Goal: Obtain resource: Obtain resource

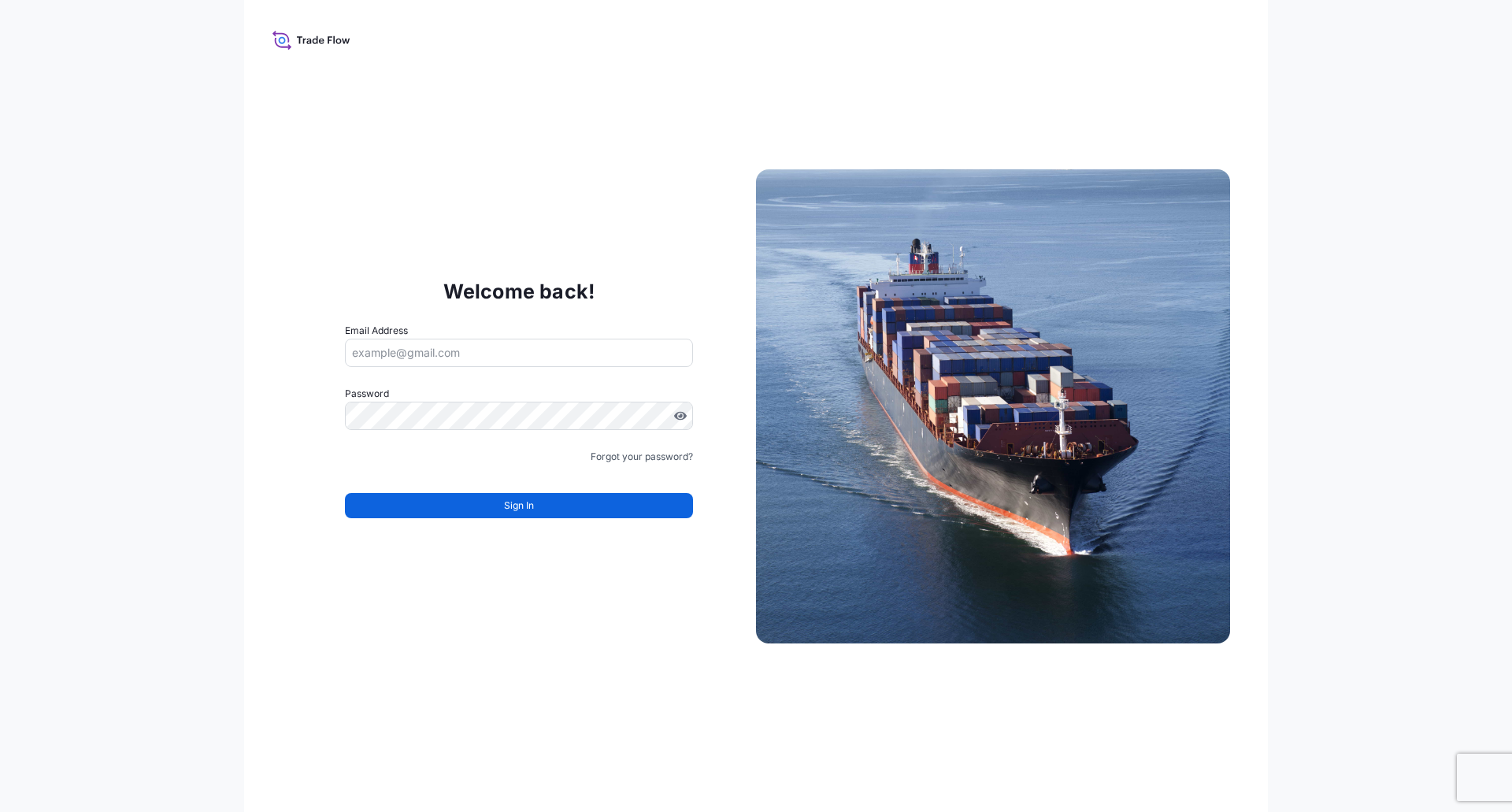
click at [433, 345] on input "Email Address" at bounding box center [518, 353] width 348 height 28
click at [424, 362] on input "Email Address" at bounding box center [518, 353] width 348 height 28
click at [386, 339] on input "Email Address" at bounding box center [518, 353] width 348 height 28
click at [391, 350] on input "Email Address" at bounding box center [518, 353] width 348 height 28
type input "[PERSON_NAME][EMAIL_ADDRESS][PERSON_NAME][DOMAIN_NAME]"
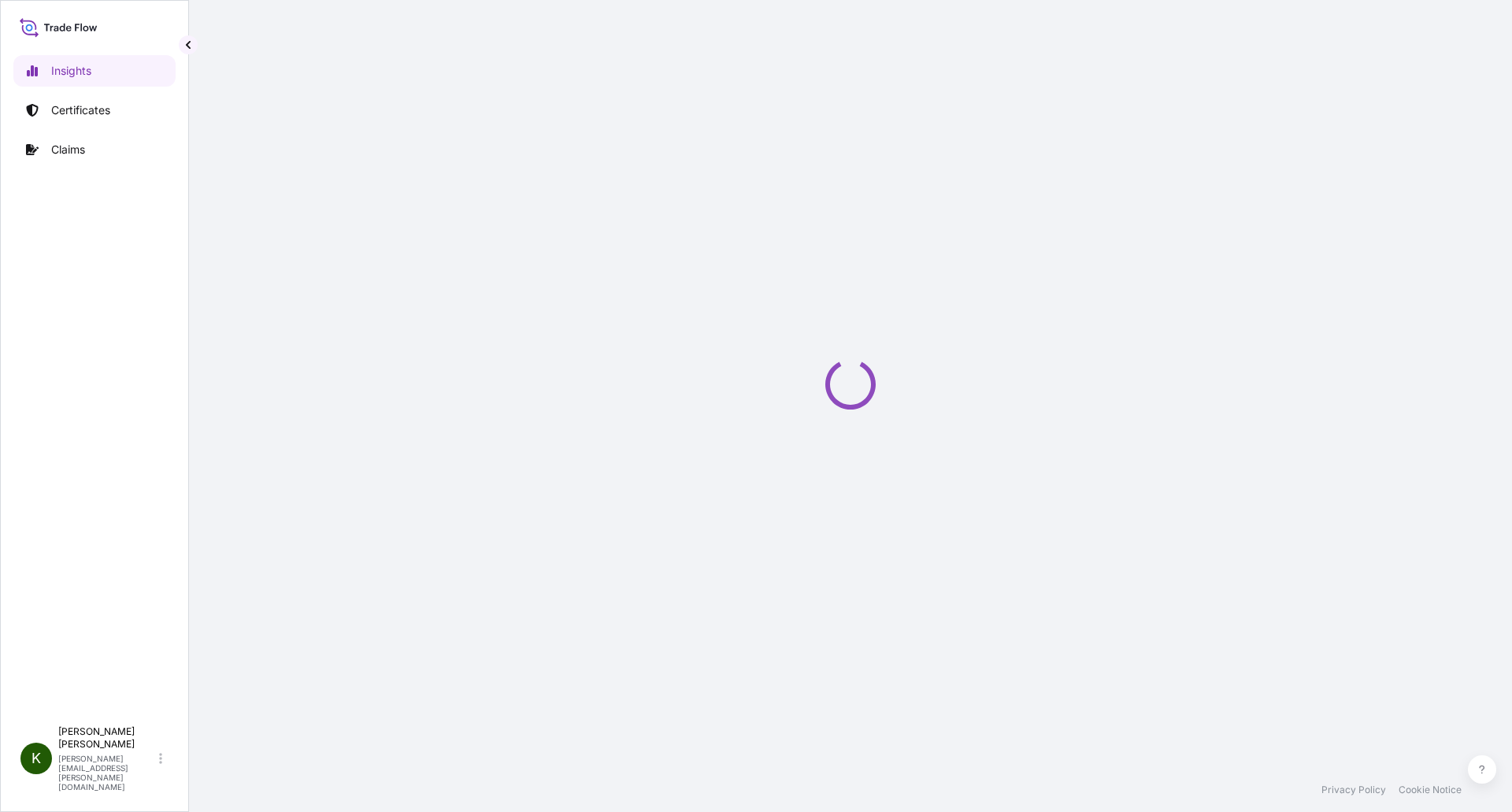
select select "2025"
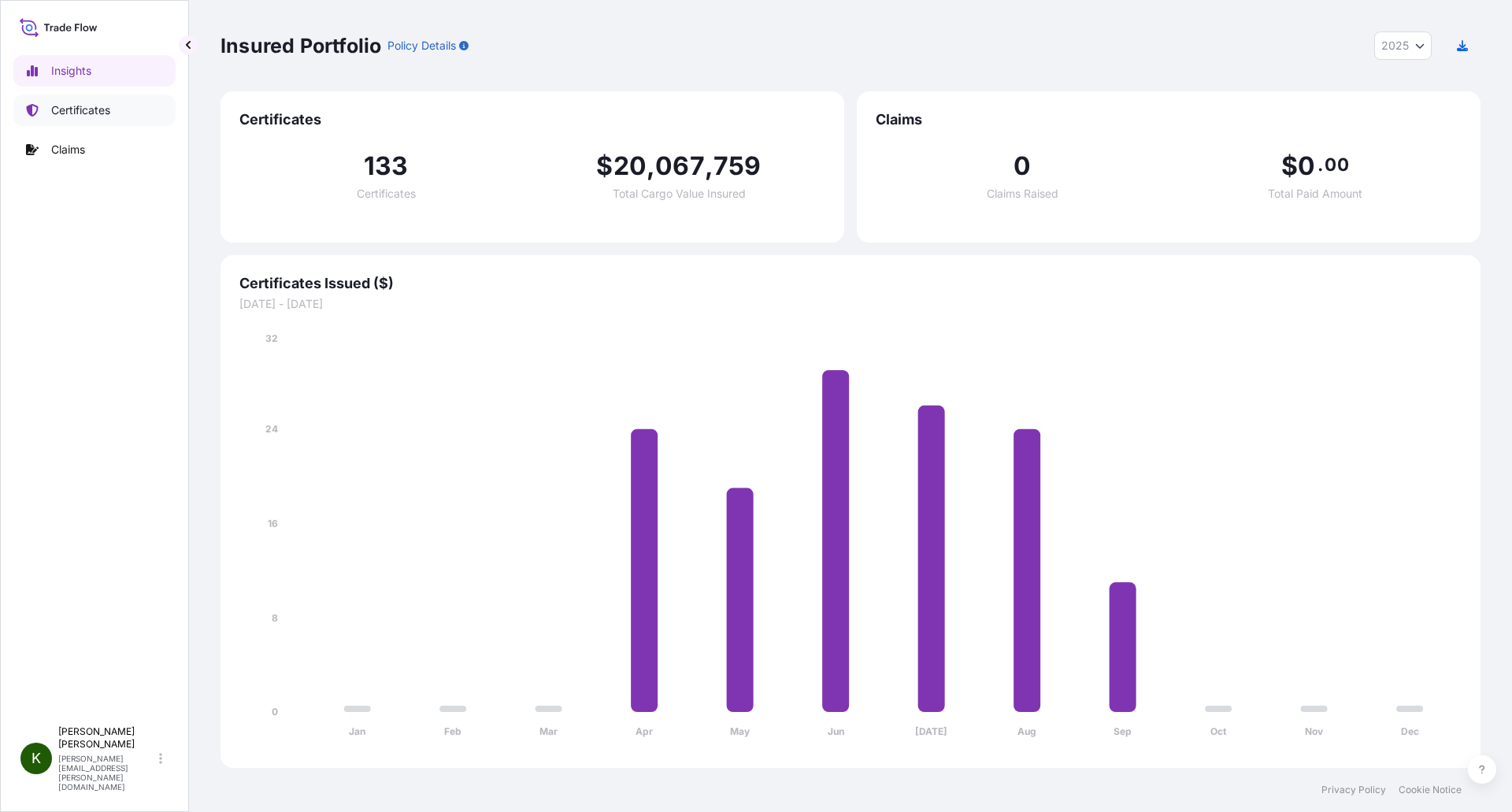
click at [61, 105] on p "Certificates" at bounding box center [80, 111] width 59 height 16
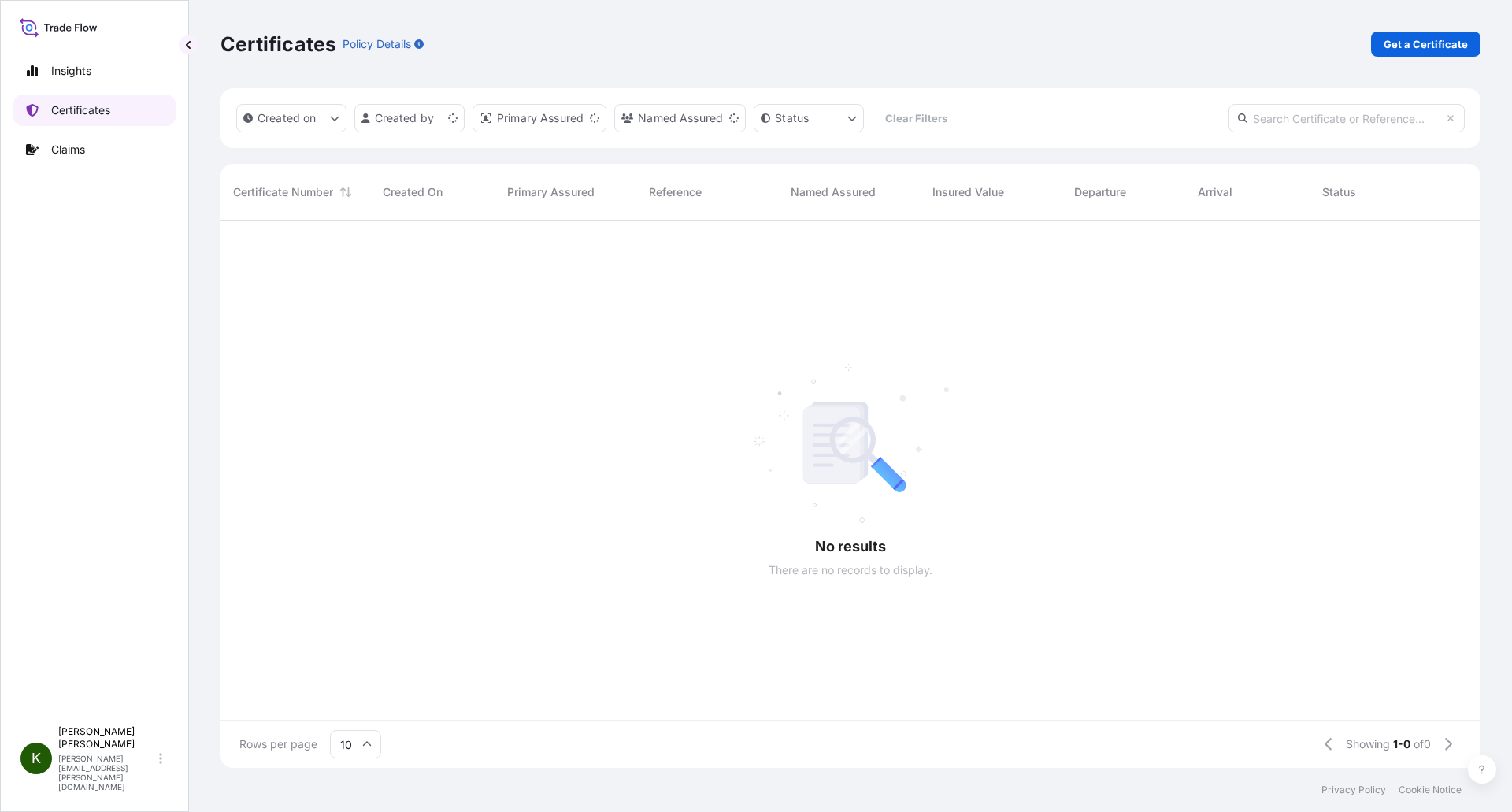
scroll to position [544, 1248]
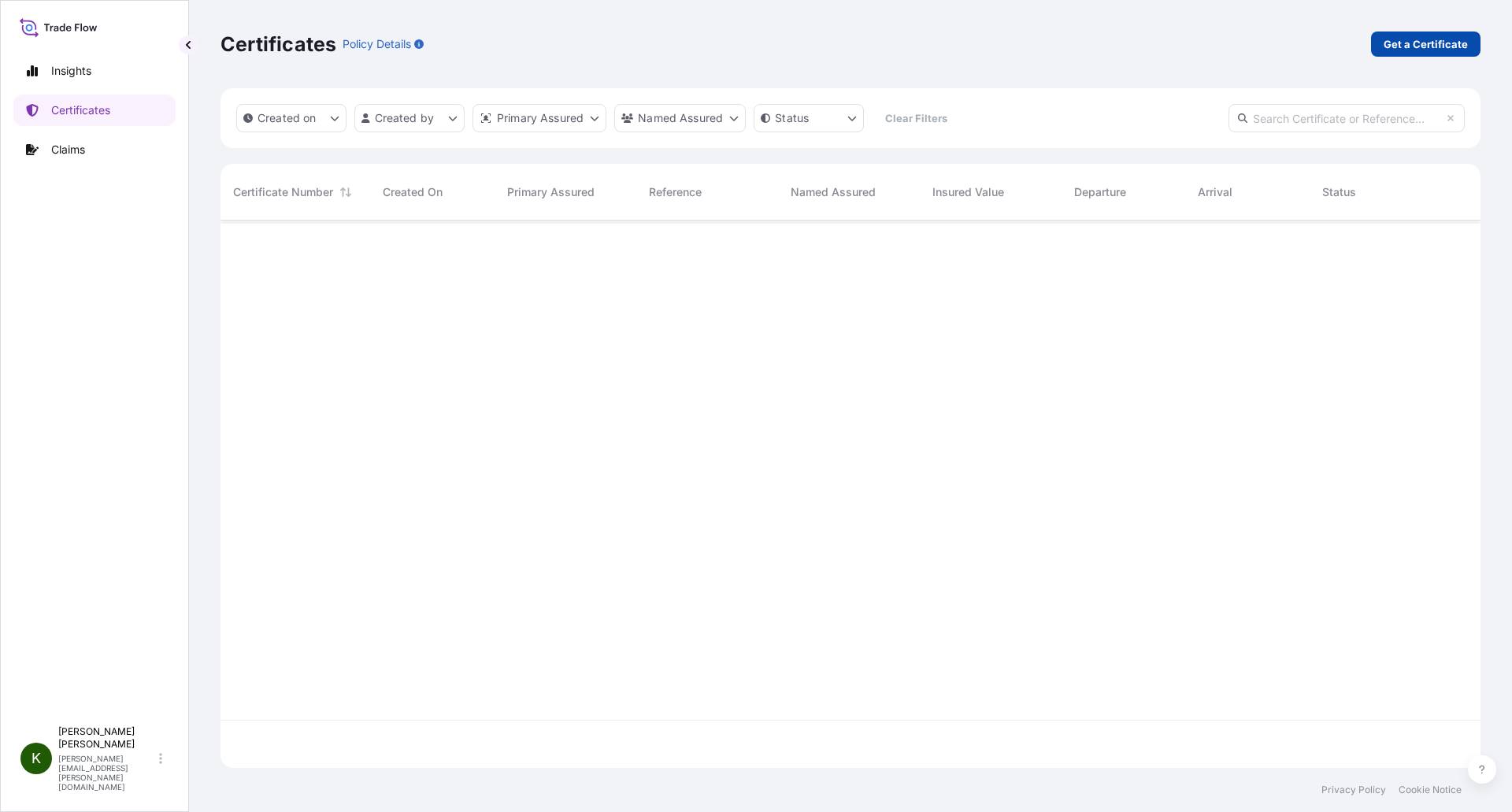
click at [1410, 42] on p "Get a Certificate" at bounding box center [1425, 44] width 84 height 16
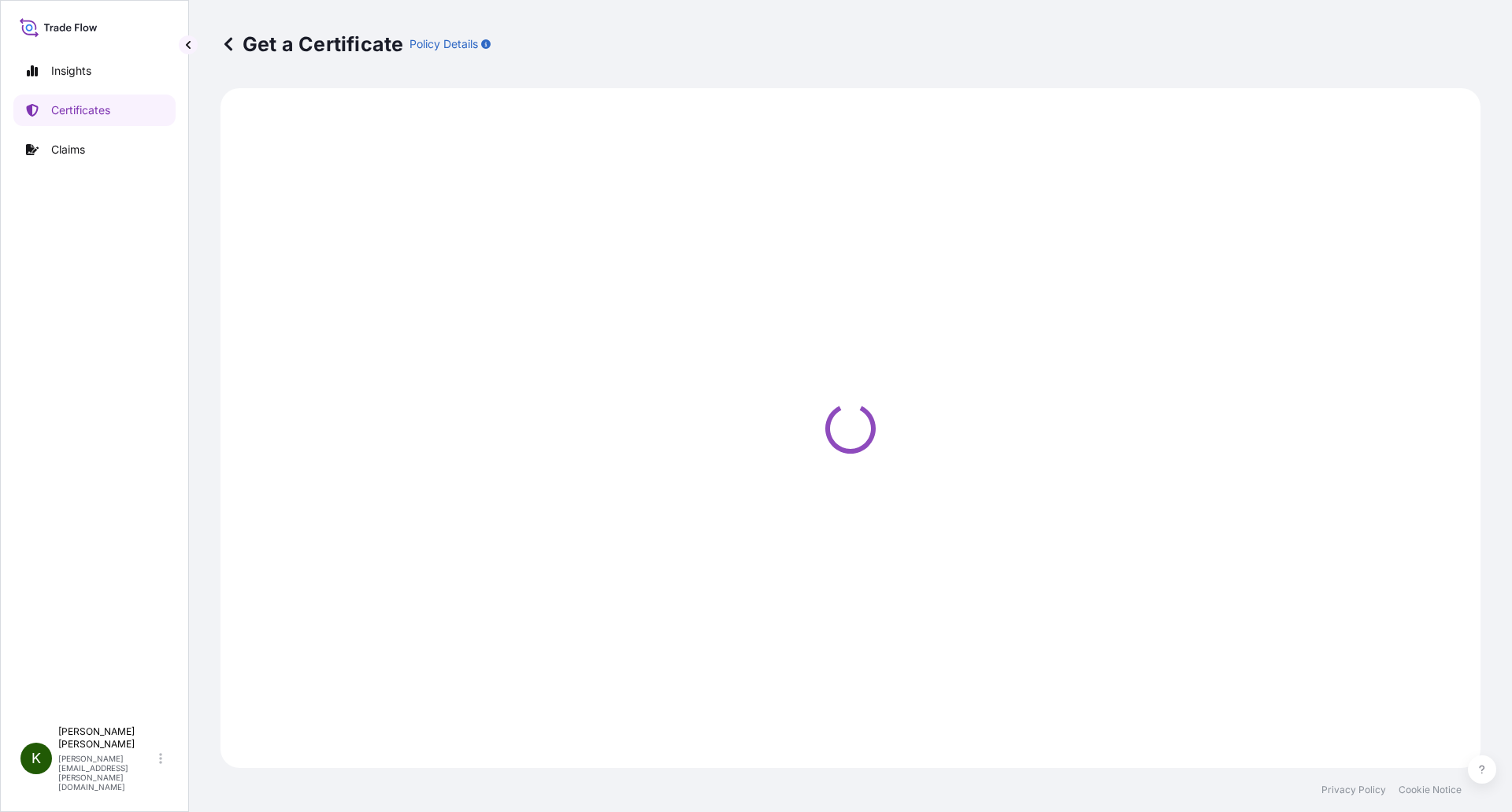
select select "Ocean Vessel"
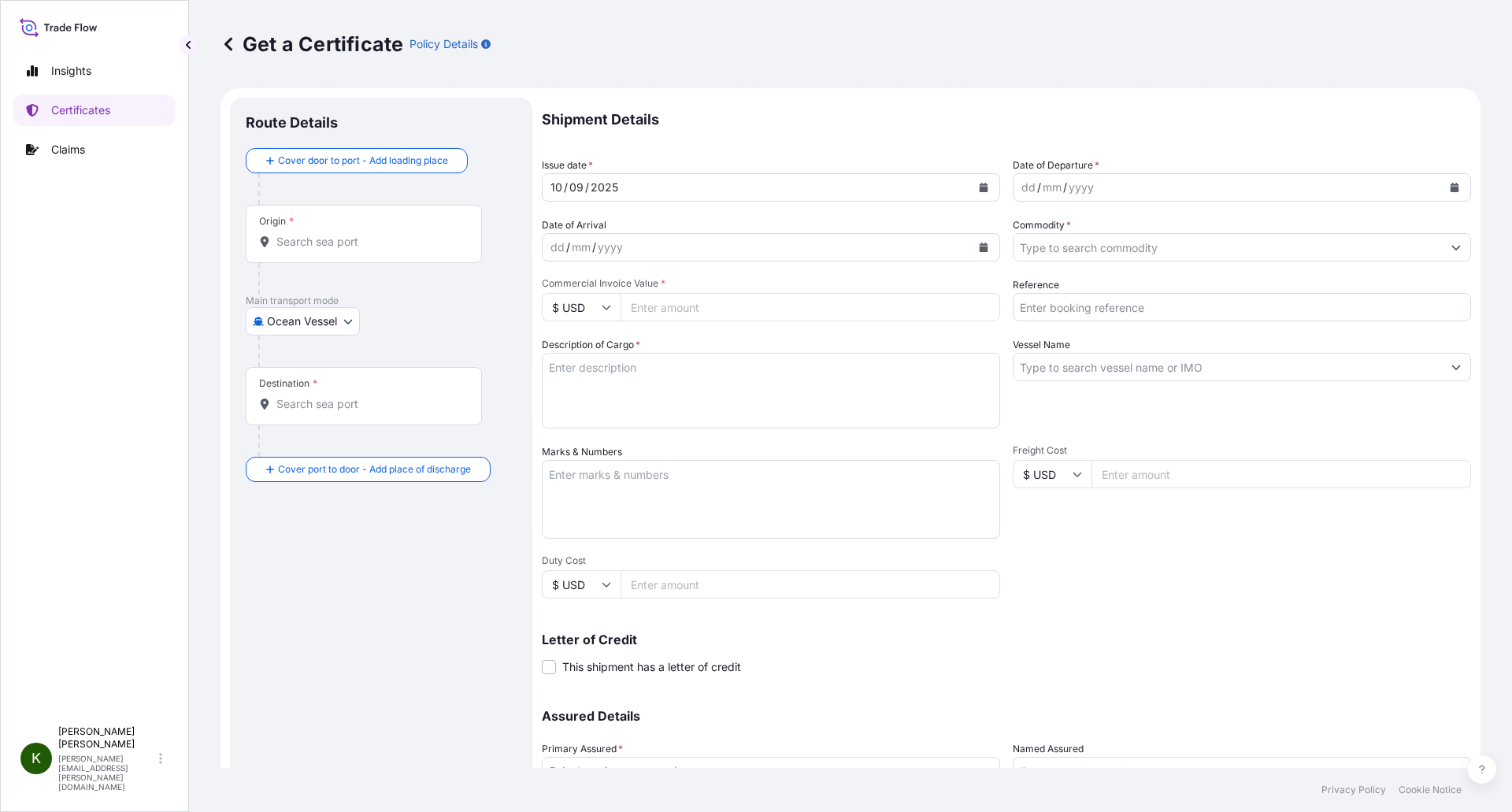
click at [289, 245] on input "Origin *" at bounding box center [370, 242] width 186 height 16
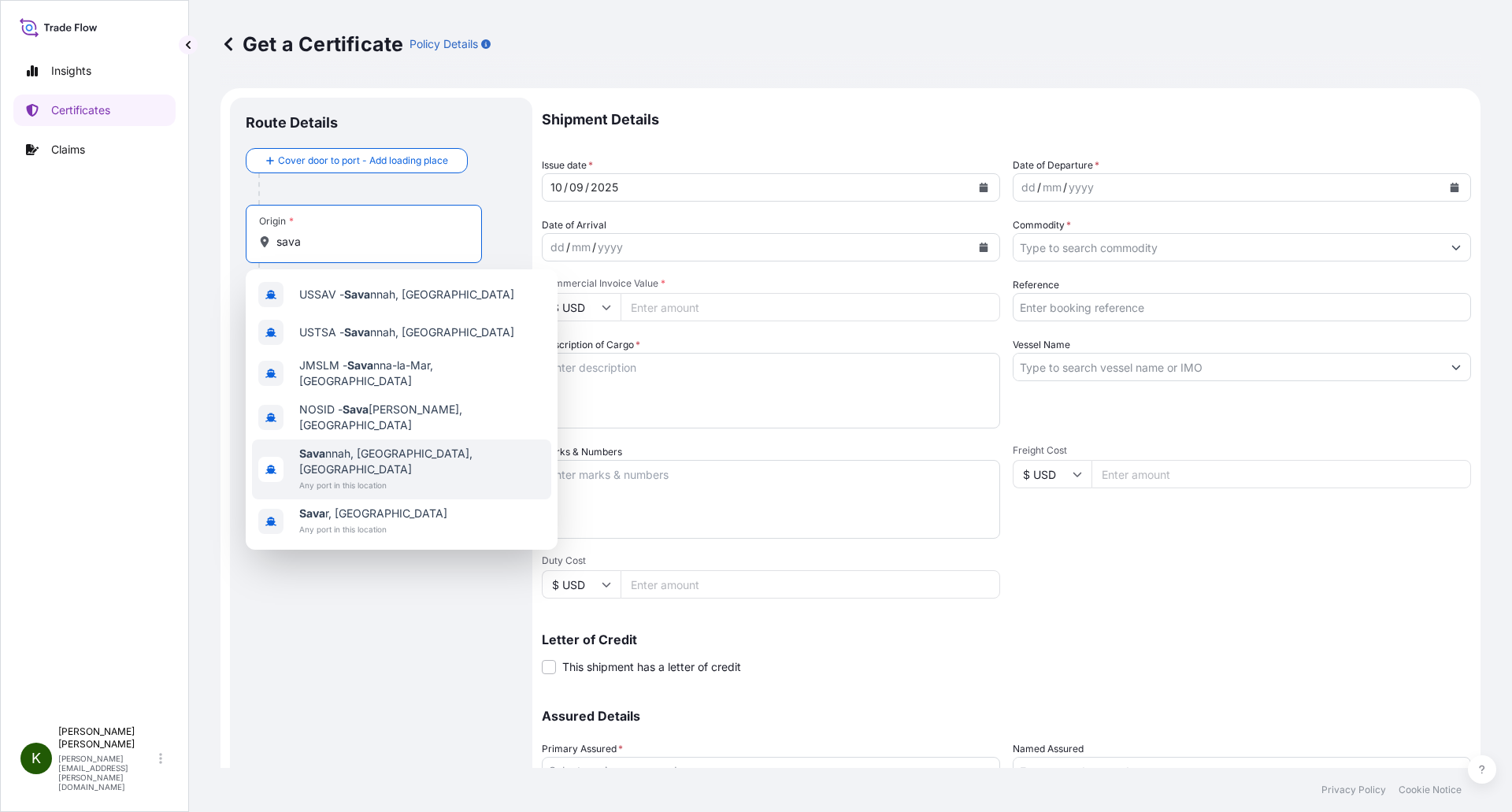
click at [342, 477] on span "Any port in this location" at bounding box center [422, 485] width 245 height 16
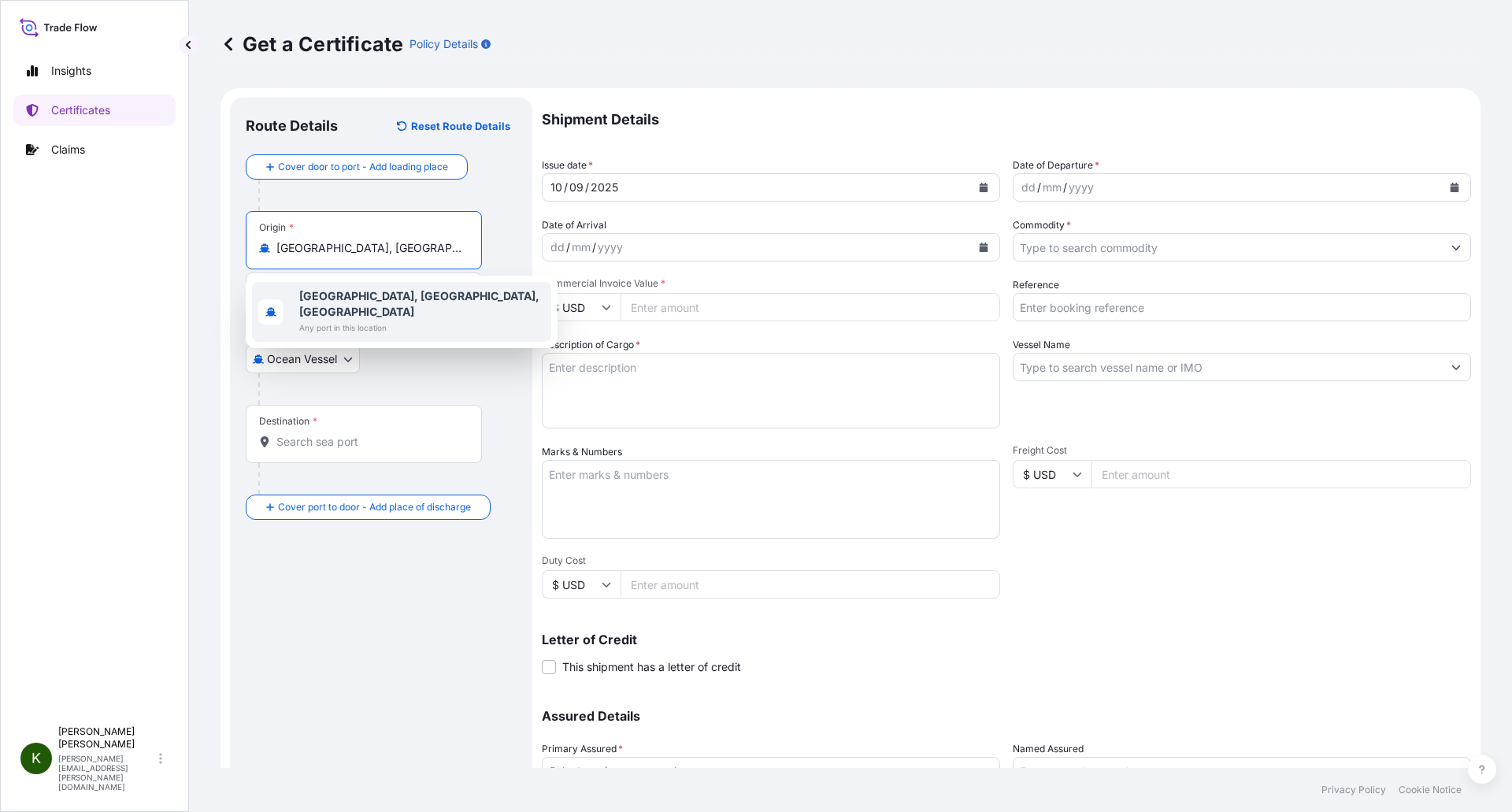
paste input "[GEOGRAPHIC_DATA], [GEOGRAPHIC_DATA], [GEOGRAPHIC_DATA]"
click at [392, 320] on span "Any port in this location" at bounding box center [422, 328] width 245 height 16
type input "[GEOGRAPHIC_DATA], [GEOGRAPHIC_DATA], [GEOGRAPHIC_DATA]"
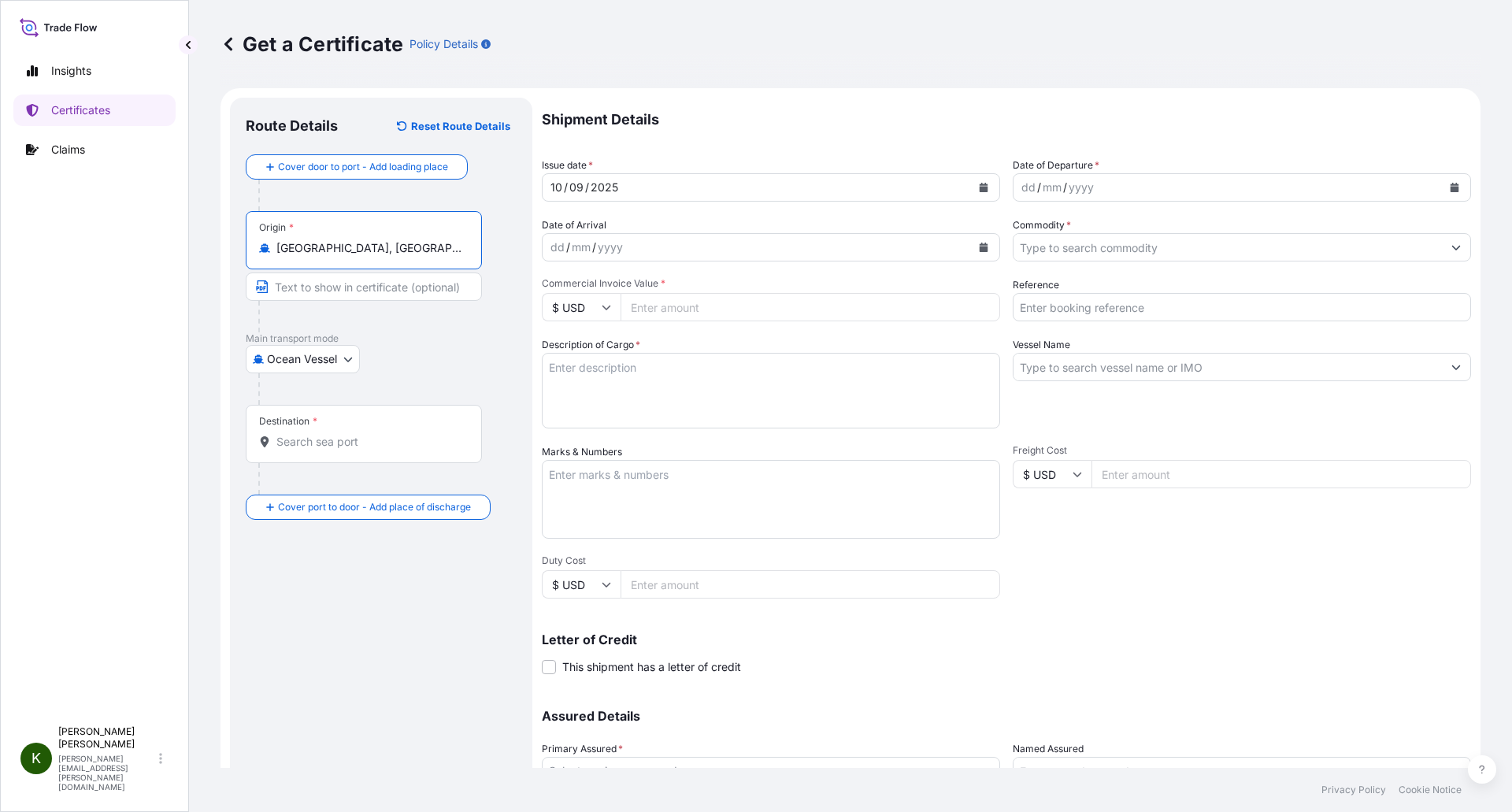
click at [314, 284] on input "Text to appear on certificate" at bounding box center [363, 287] width 236 height 28
click at [299, 289] on input "Text to appear on certificate" at bounding box center [363, 287] width 236 height 28
paste input "SAVANNAH, GA, USA"
type input "SAVANNAH, GA, USA"
click at [172, 320] on div "Insights Certificates Claims" at bounding box center [94, 379] width 162 height 677
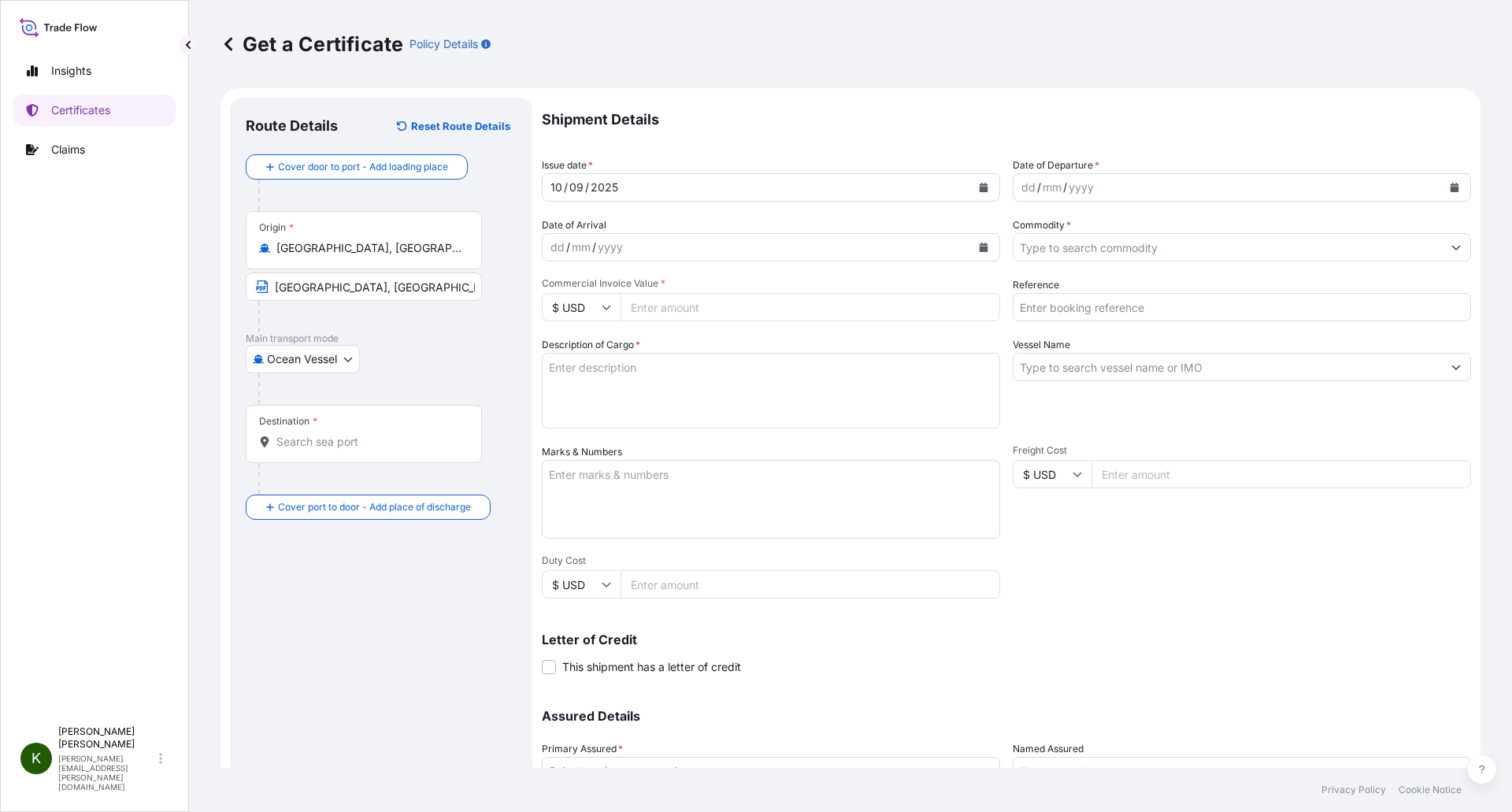
click at [326, 437] on input "Destination *" at bounding box center [370, 442] width 186 height 16
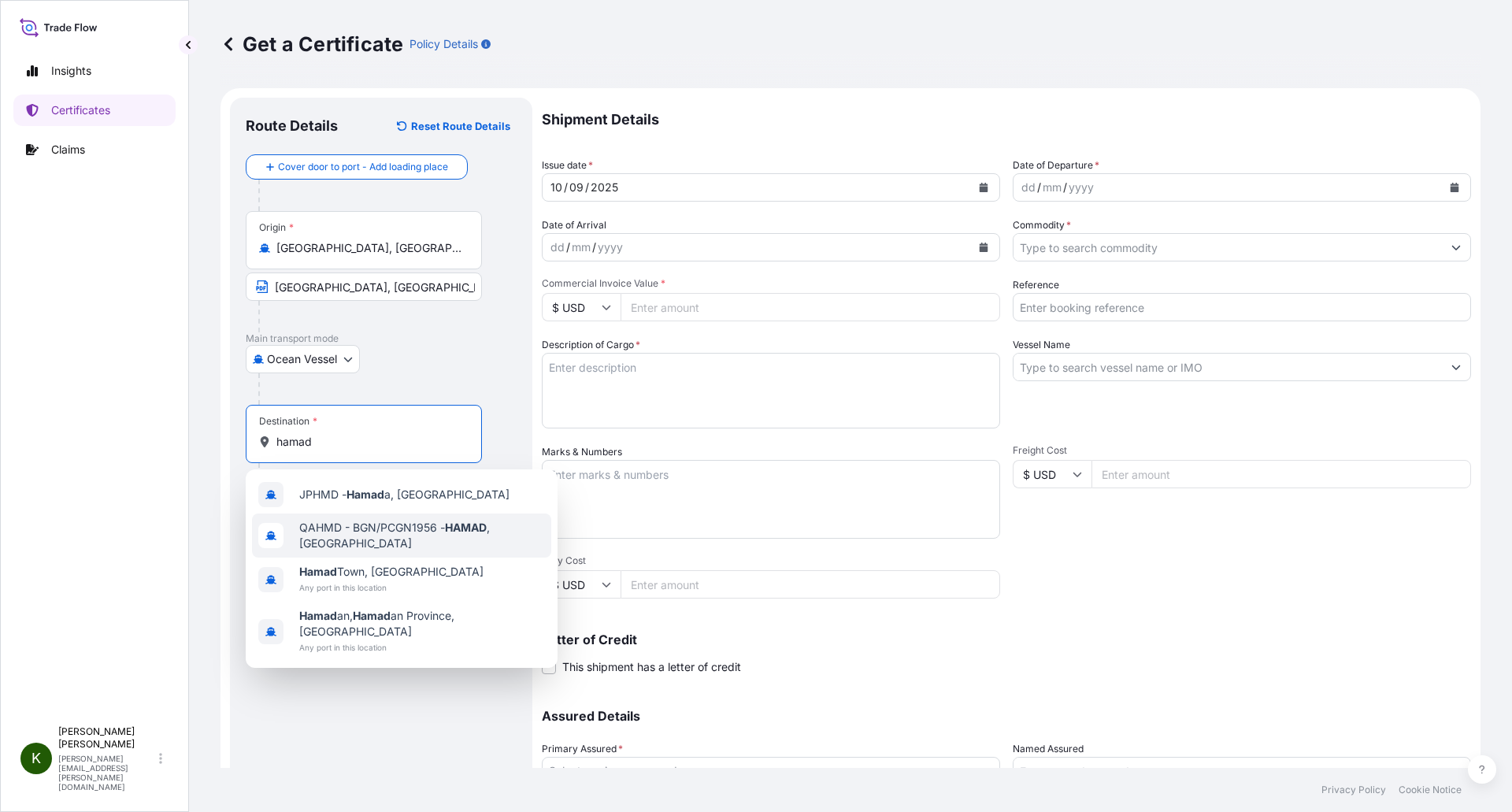
click at [375, 532] on span "QAHMD - BGN/PCGN1956 - HAMAD , Qatar" at bounding box center [422, 535] width 245 height 31
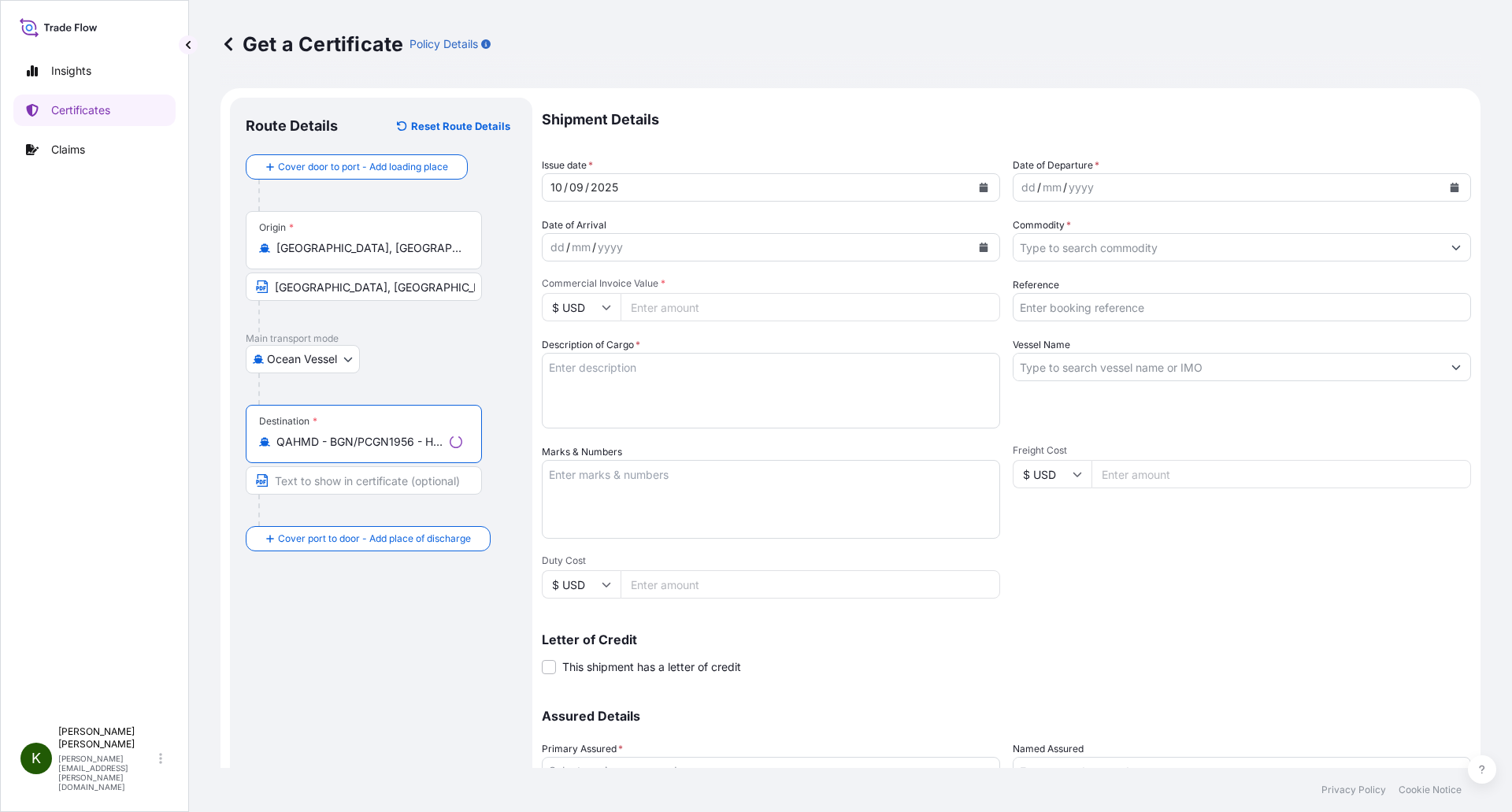
type input "QAHMD - BGN/PCGN1956 - HAMAD, Qatar"
click at [301, 472] on input "Text to appear on certificate" at bounding box center [363, 480] width 236 height 28
paste input "HAMAD, QATAR"
type input "HAMAD, QATAR"
click at [333, 630] on div "Route Details Reset Route Details Cover door to port - Add loading place Place …" at bounding box center [381, 496] width 271 height 764
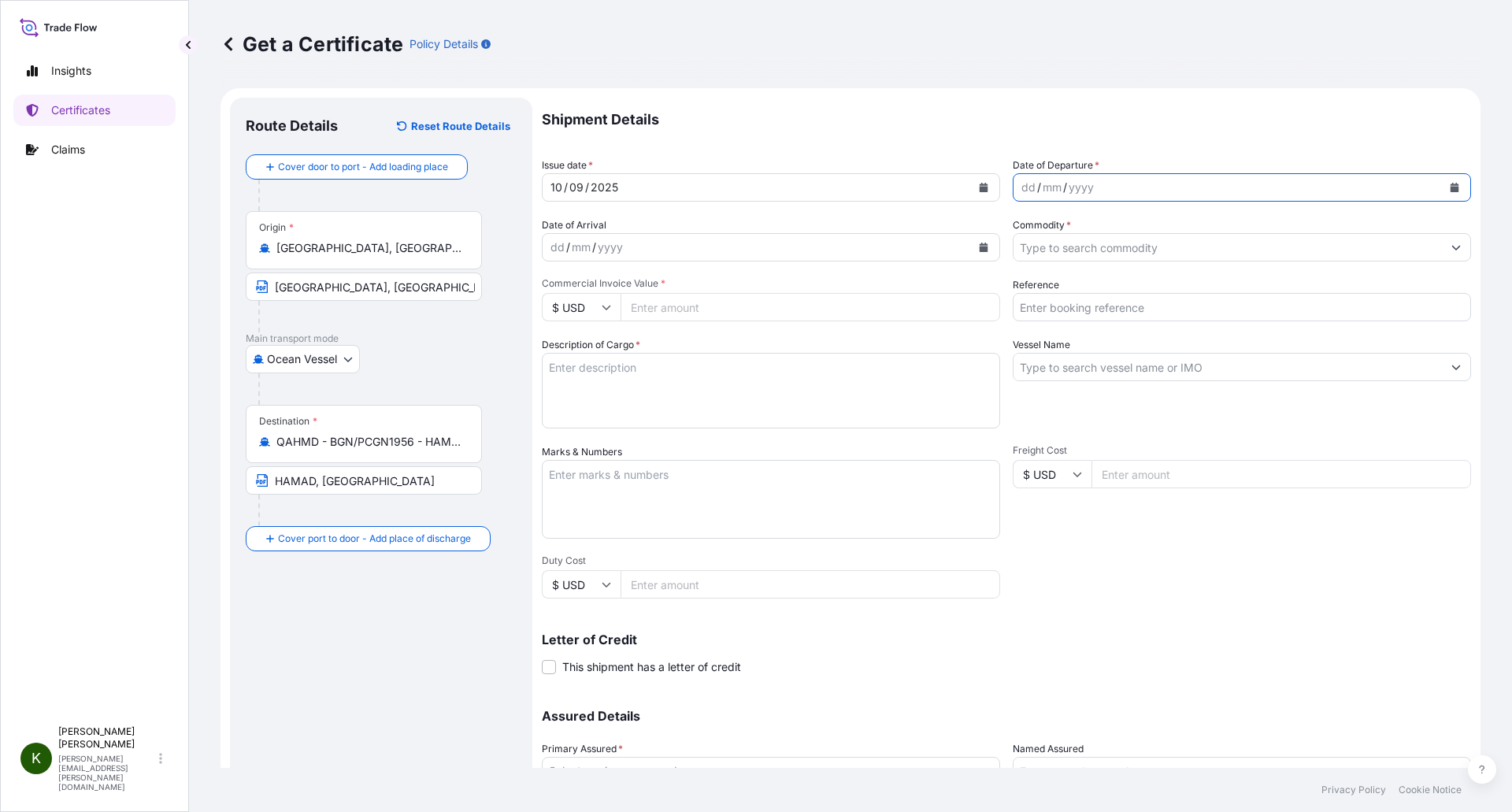
click at [1449, 186] on icon "Calendar" at bounding box center [1454, 187] width 10 height 10
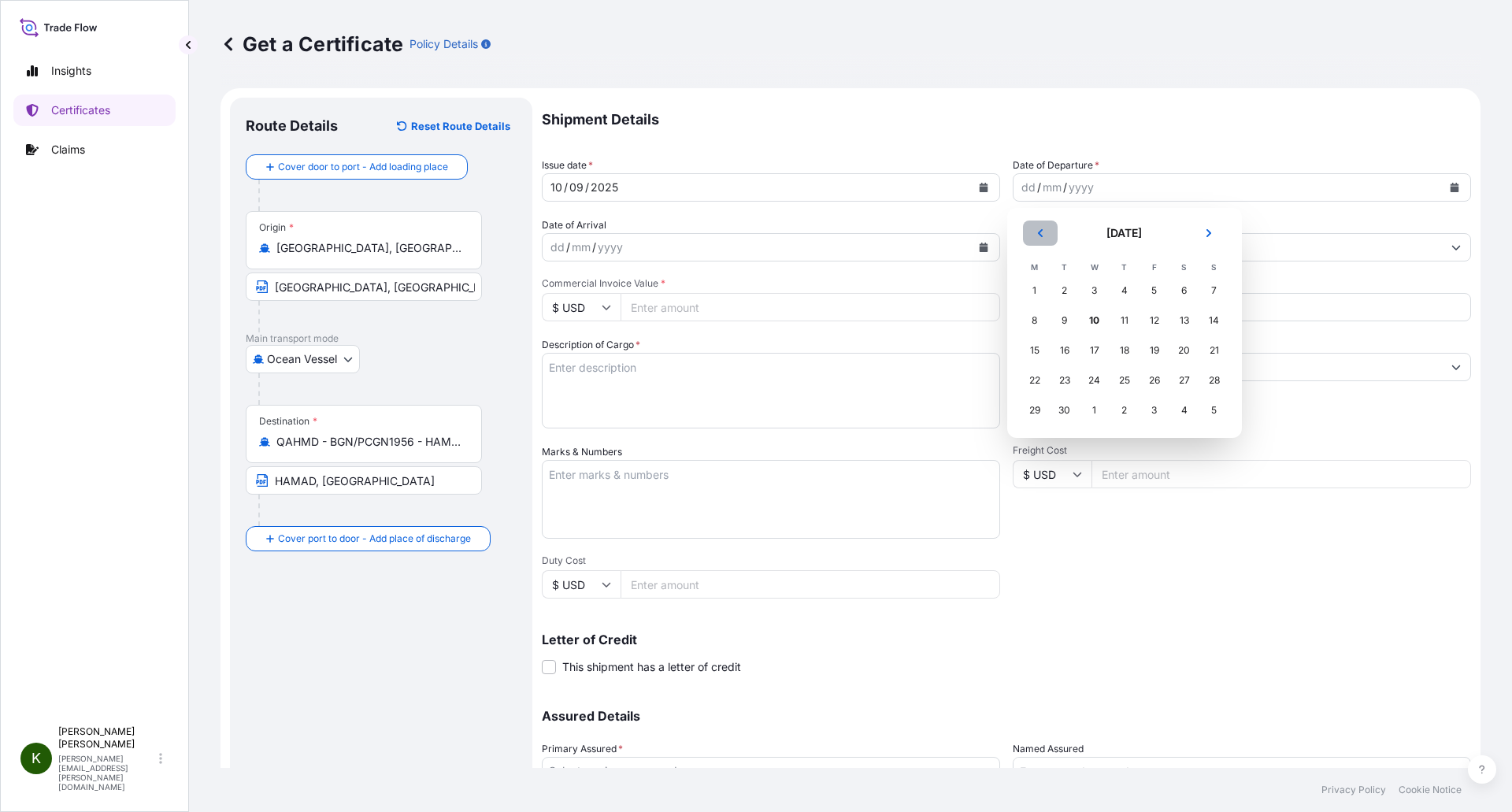
click at [1046, 228] on button "Previous" at bounding box center [1040, 232] width 35 height 25
click at [1160, 409] on div "29" at bounding box center [1154, 410] width 28 height 28
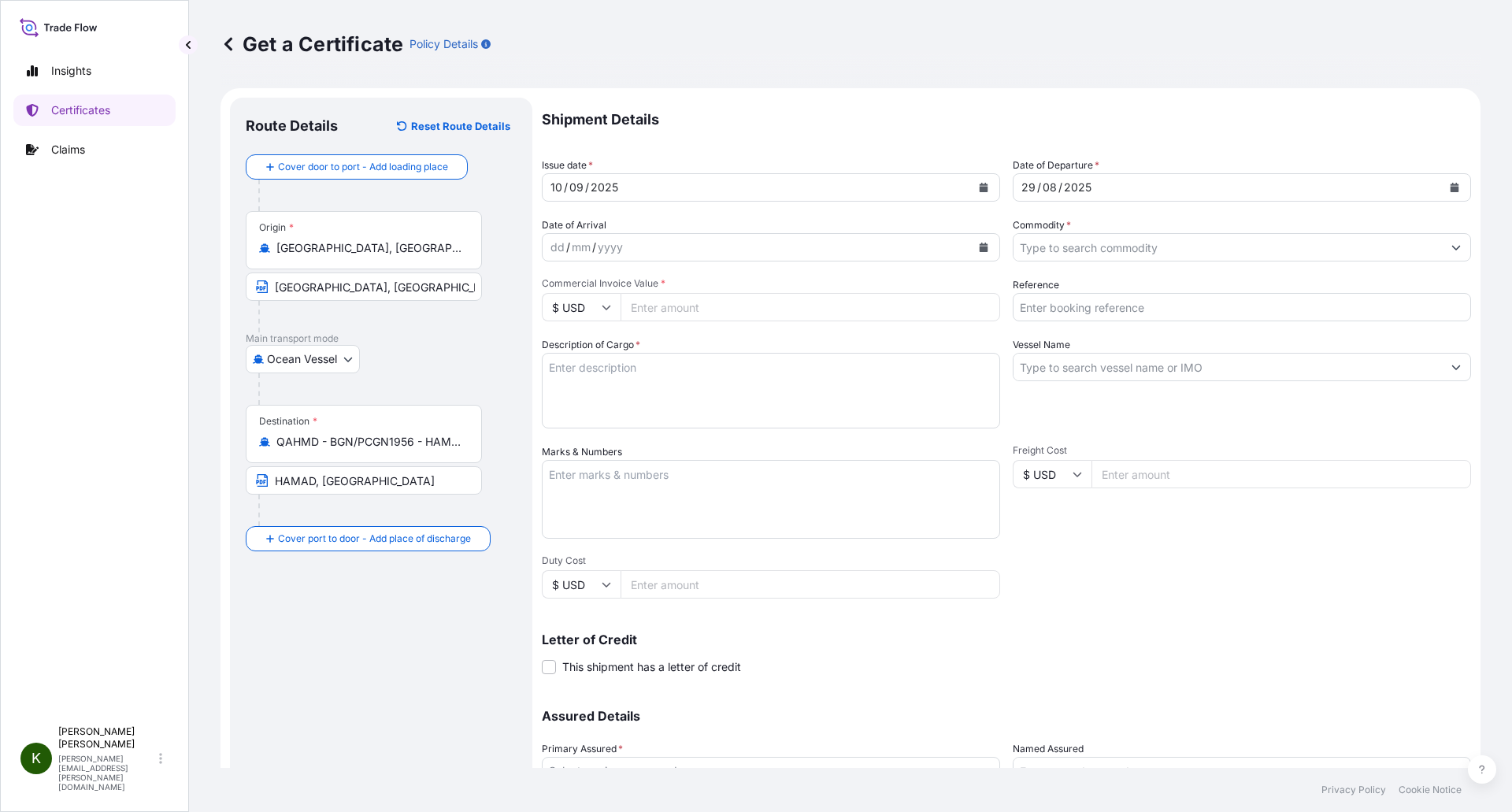
click at [999, 277] on div "Shipment Details Issue date * 10 / 09 / 2025 Date of Departure * 29 / 08 / 2025…" at bounding box center [1005, 473] width 929 height 751
click at [979, 243] on icon "Calendar" at bounding box center [984, 248] width 10 height 10
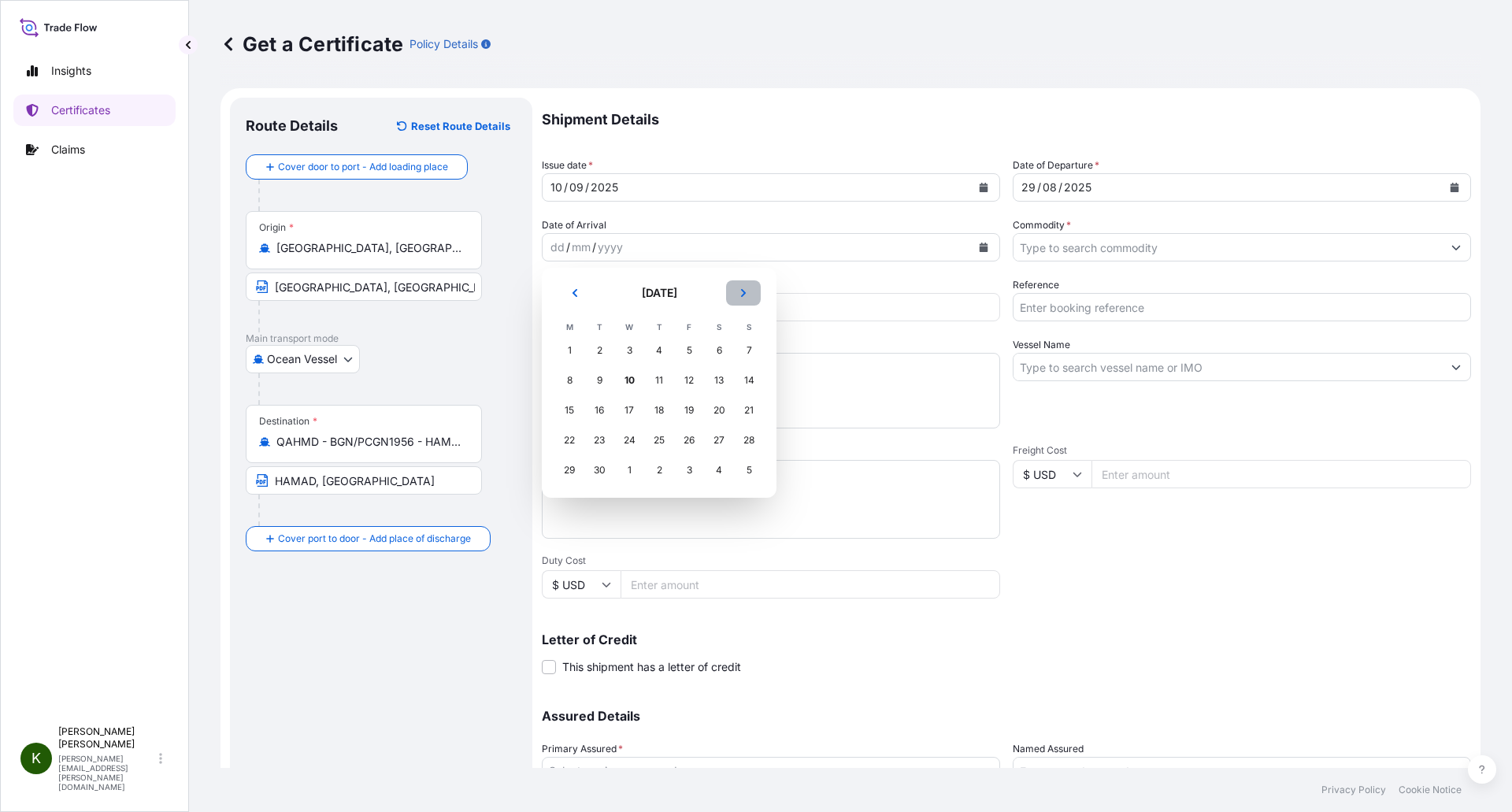
click at [743, 291] on icon "Next" at bounding box center [743, 293] width 5 height 8
click at [714, 408] on div "18" at bounding box center [718, 410] width 28 height 28
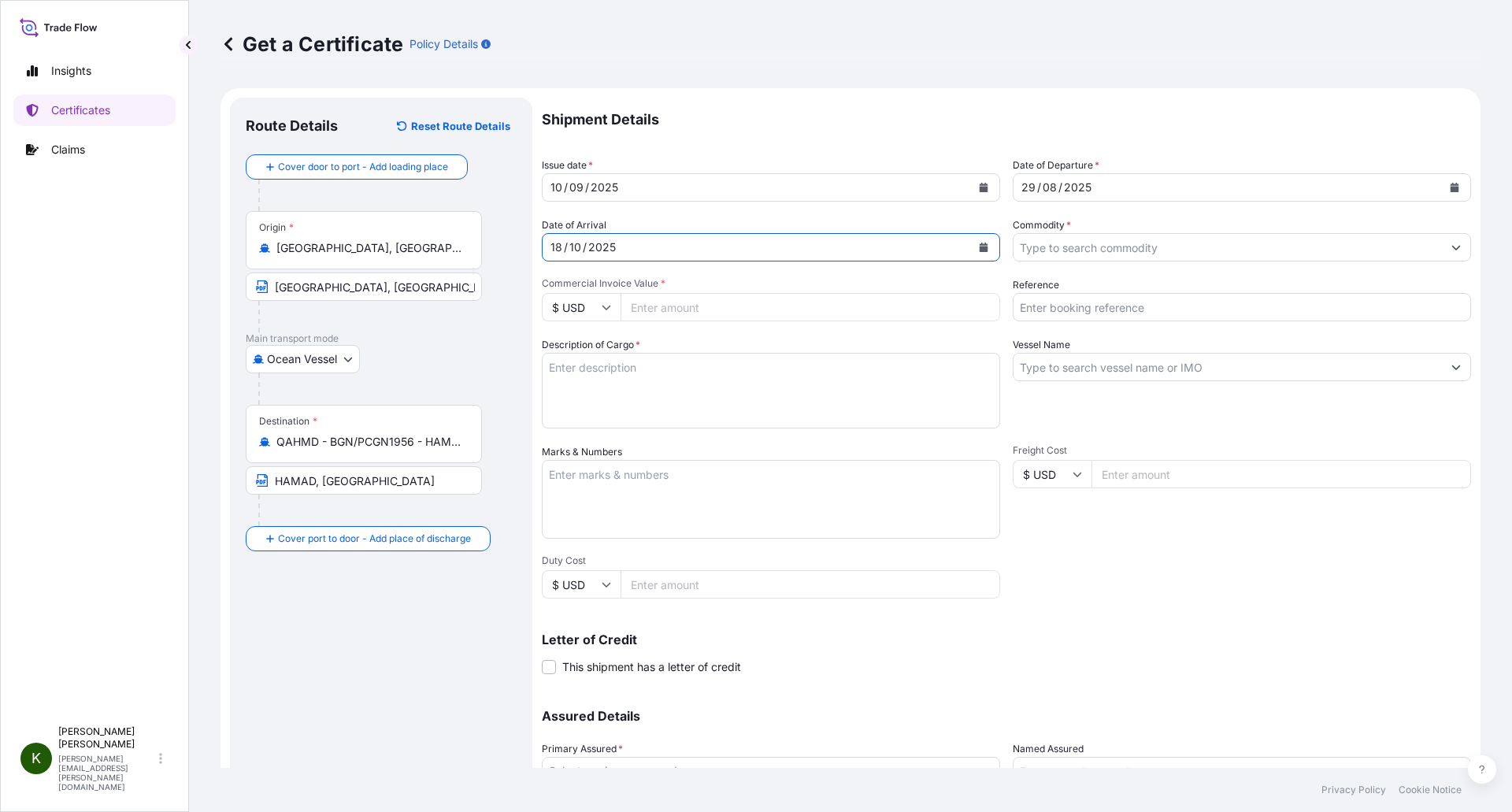
click at [1063, 249] on input "Commodity *" at bounding box center [1227, 247] width 428 height 28
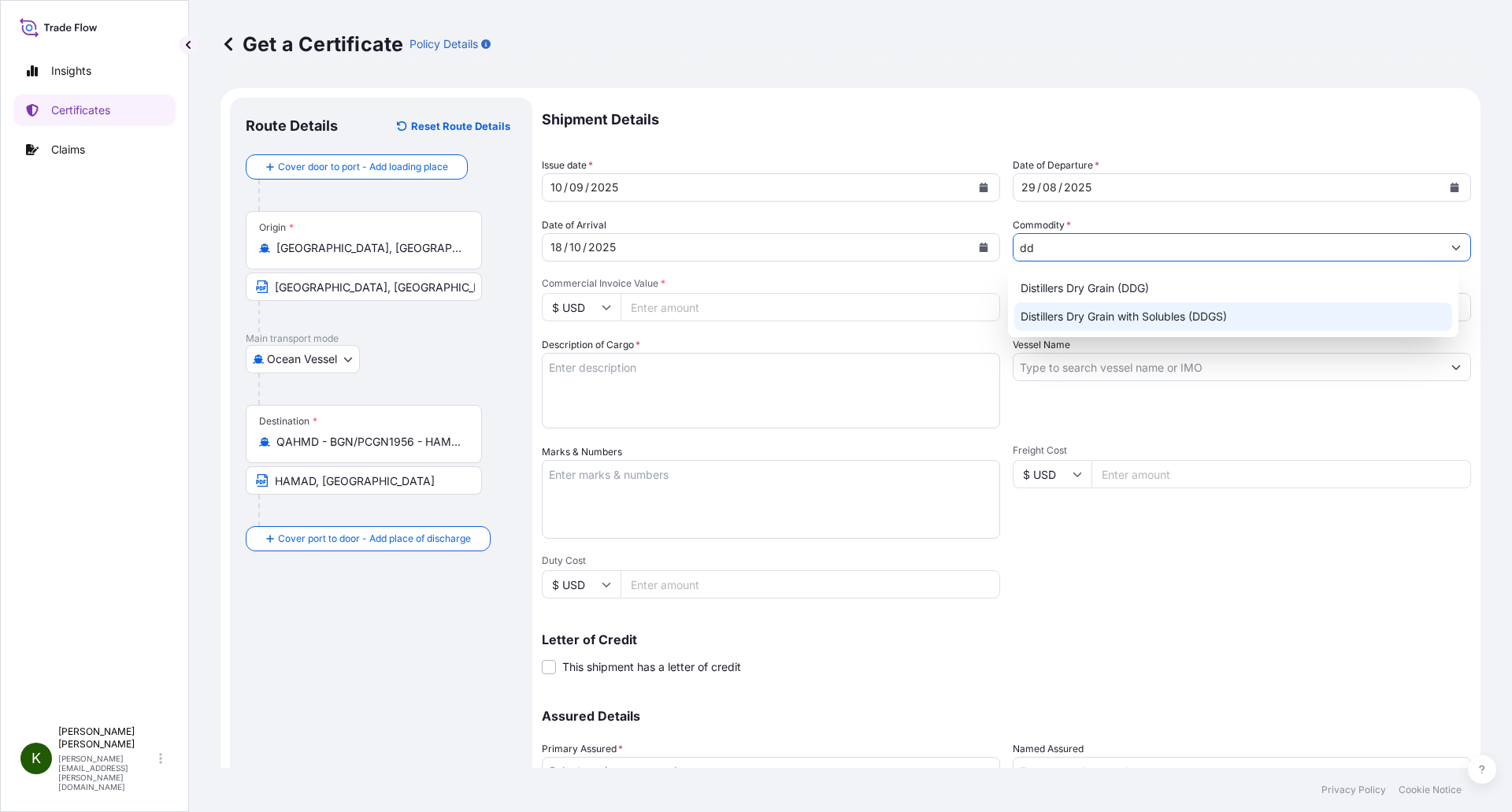
click at [1144, 316] on div "Distillers Dry Grain with Solubles (DDGS)" at bounding box center [1234, 316] width 439 height 28
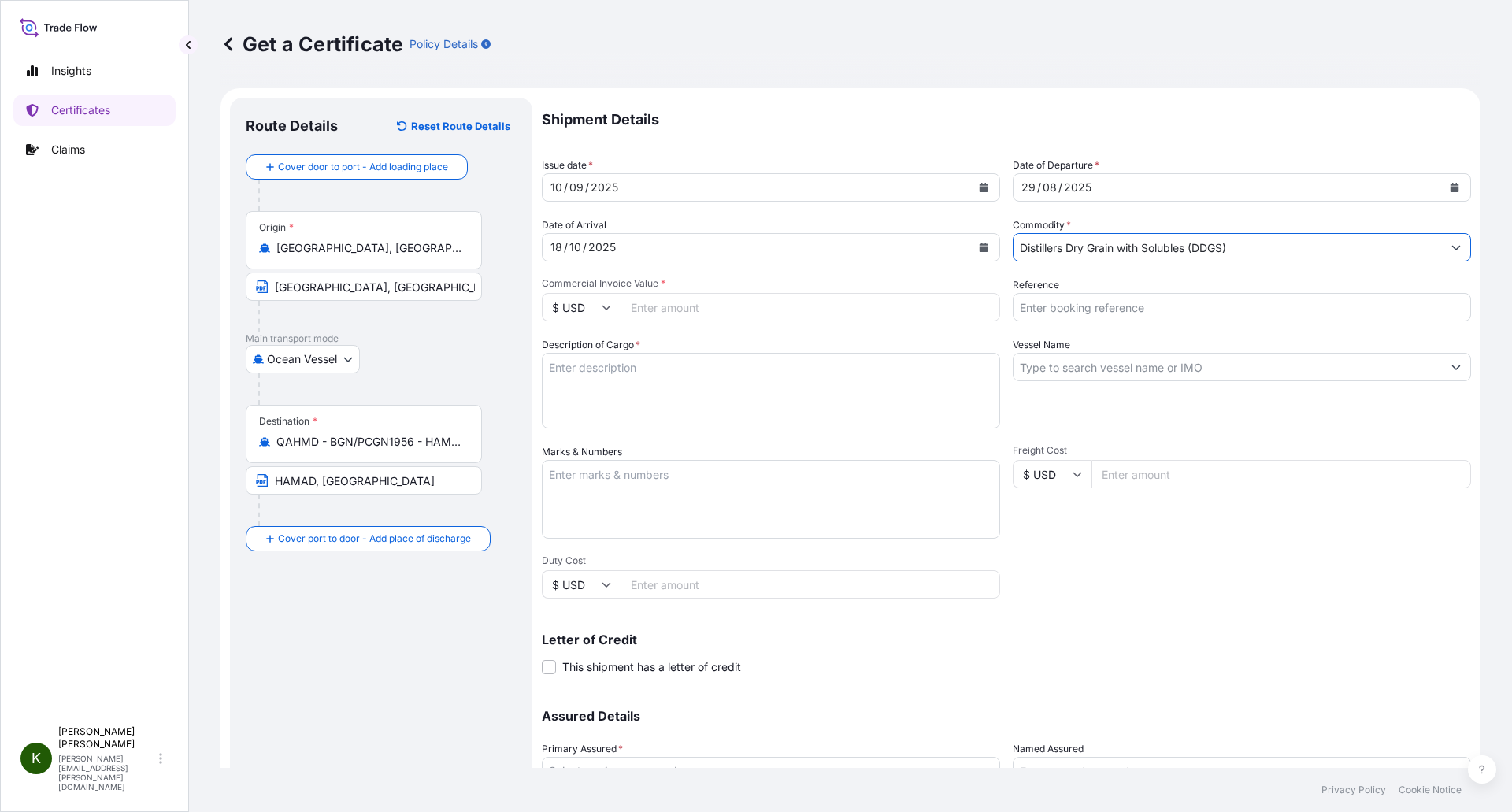
type input "Distillers Dry Grain with Solubles (DDGS)"
click at [690, 308] on input "Commercial Invoice Value *" at bounding box center [810, 307] width 379 height 28
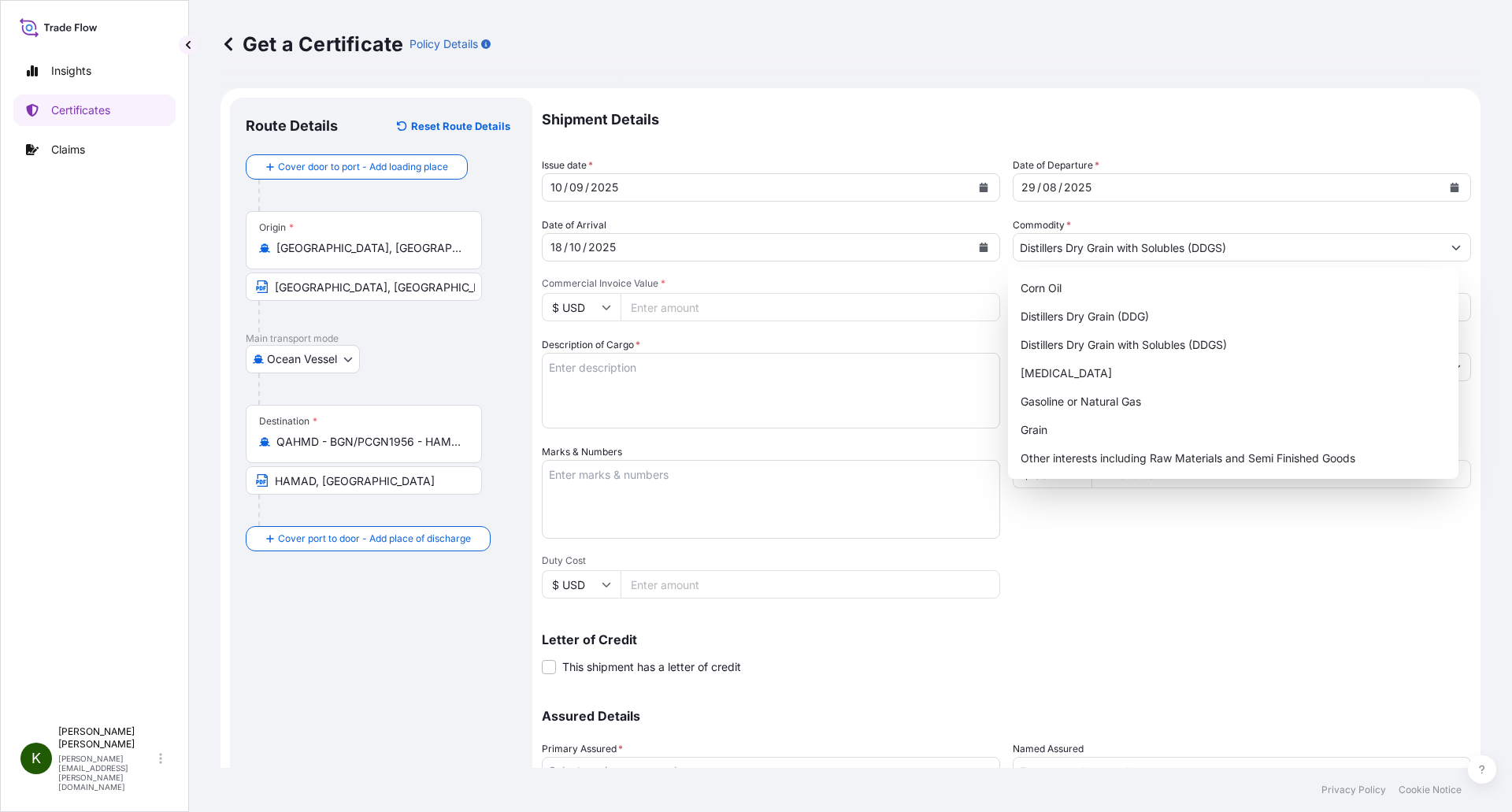
paste input "178599.75"
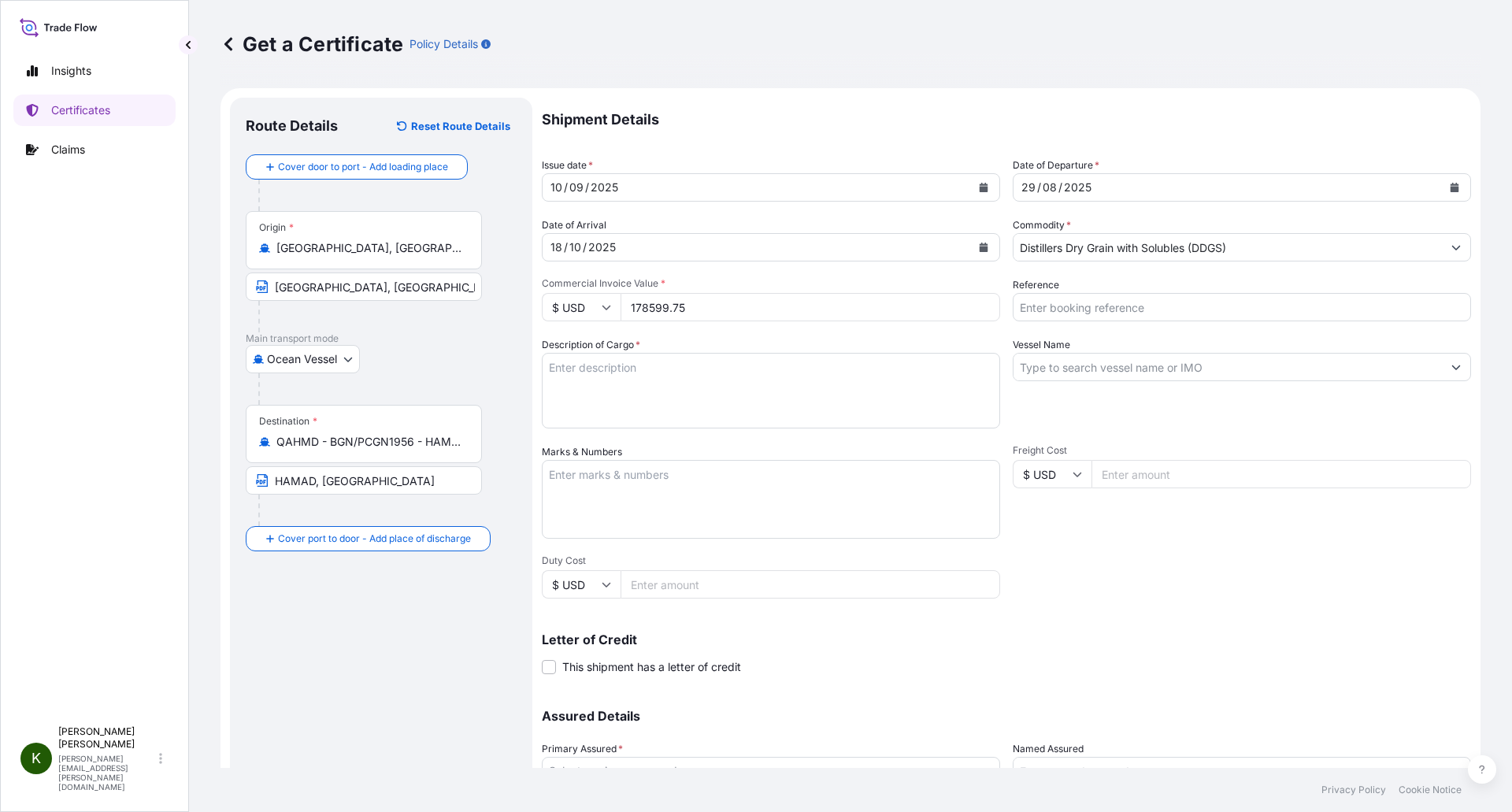
type input "178599.75"
click at [729, 331] on div "Shipment Details Issue date * 10 / 09 / 2025 Date of Departure * 29 / 08 / 2025…" at bounding box center [1005, 473] width 929 height 751
click at [1149, 307] on input "Reference" at bounding box center [1242, 307] width 458 height 28
paste input "EBKG13845342"
type input "EBKG13845342"
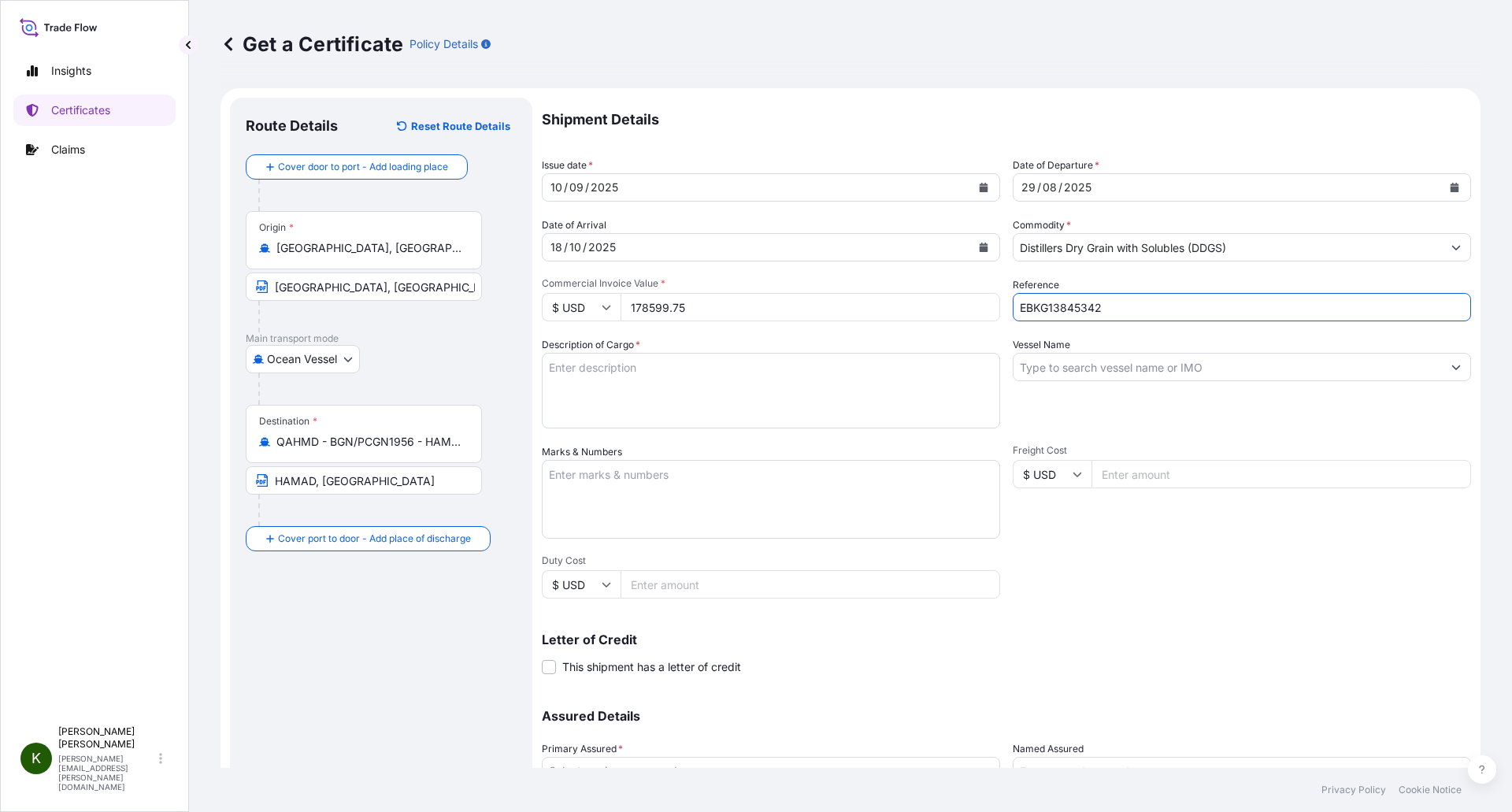
click at [1000, 329] on div "Shipment Details Issue date * 10 / 09 / 2025 Date of Departure * 29 / 08 / 2025…" at bounding box center [1005, 473] width 929 height 751
click at [1045, 360] on input "Vessel Name" at bounding box center [1227, 366] width 428 height 28
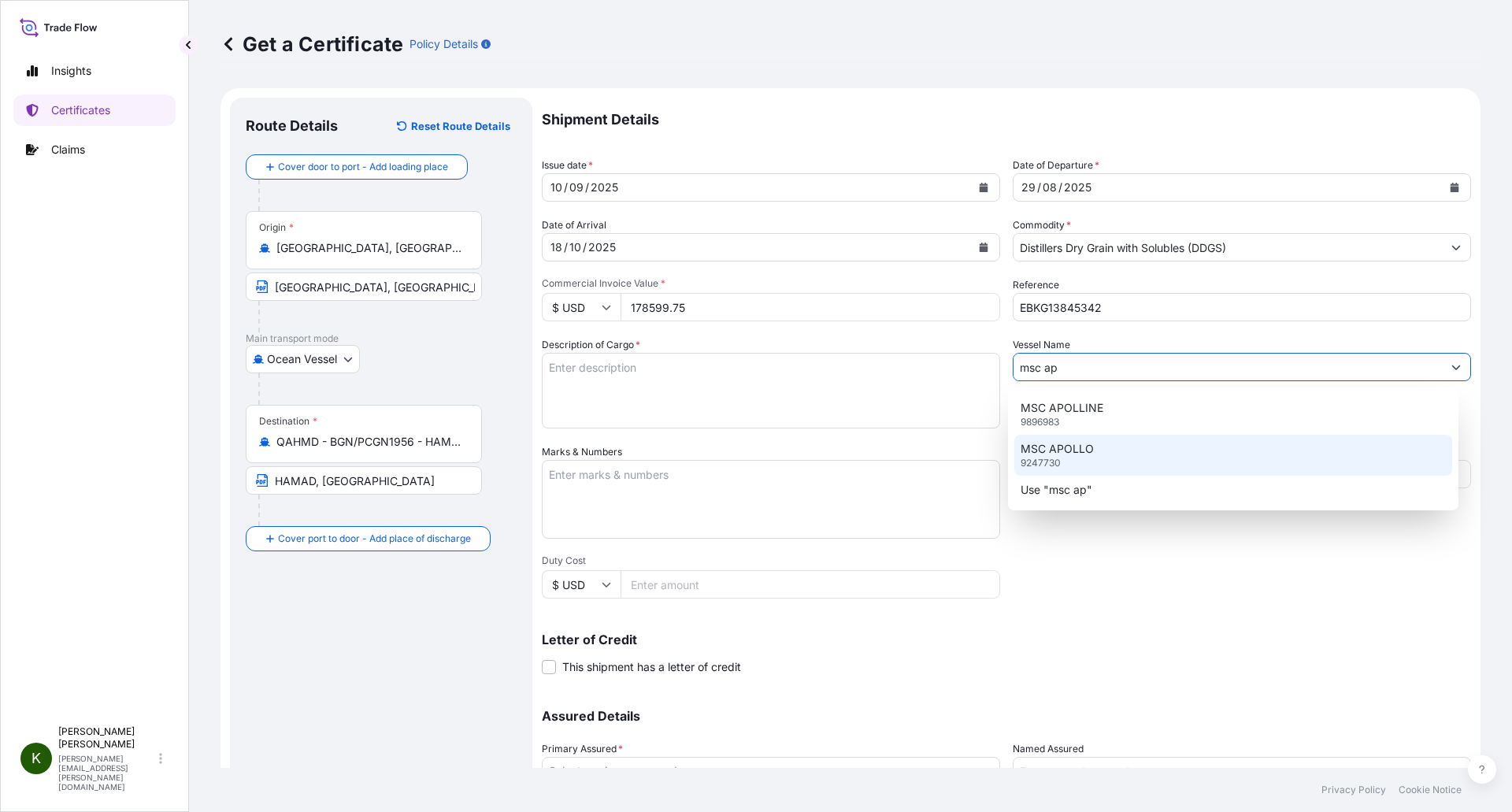
click at [1102, 454] on div "MSC APOLLO 9247730" at bounding box center [1234, 455] width 439 height 41
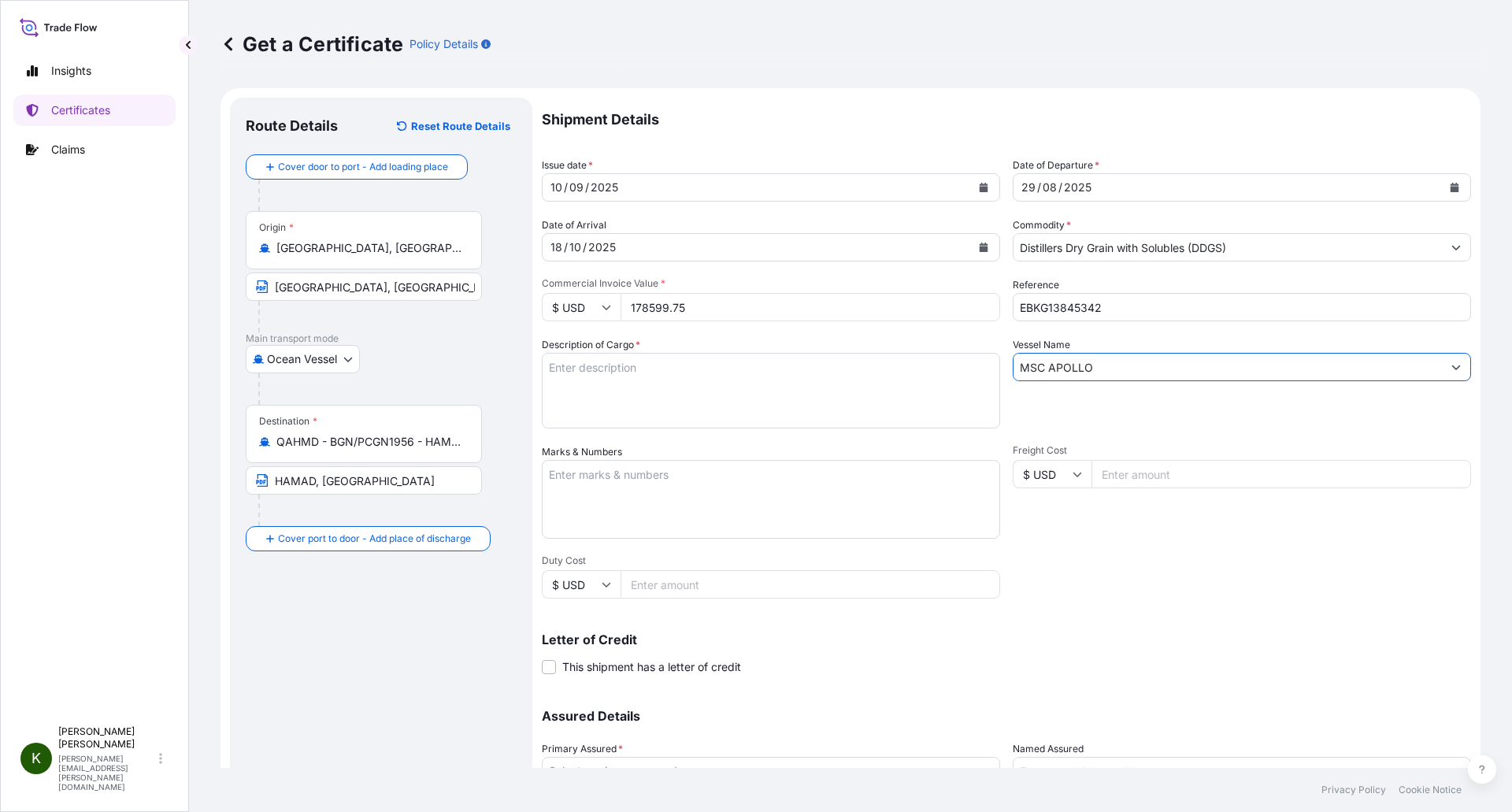
type input "MSC APOLLO"
click at [614, 474] on textarea "Marks & Numbers" at bounding box center [771, 500] width 458 height 79
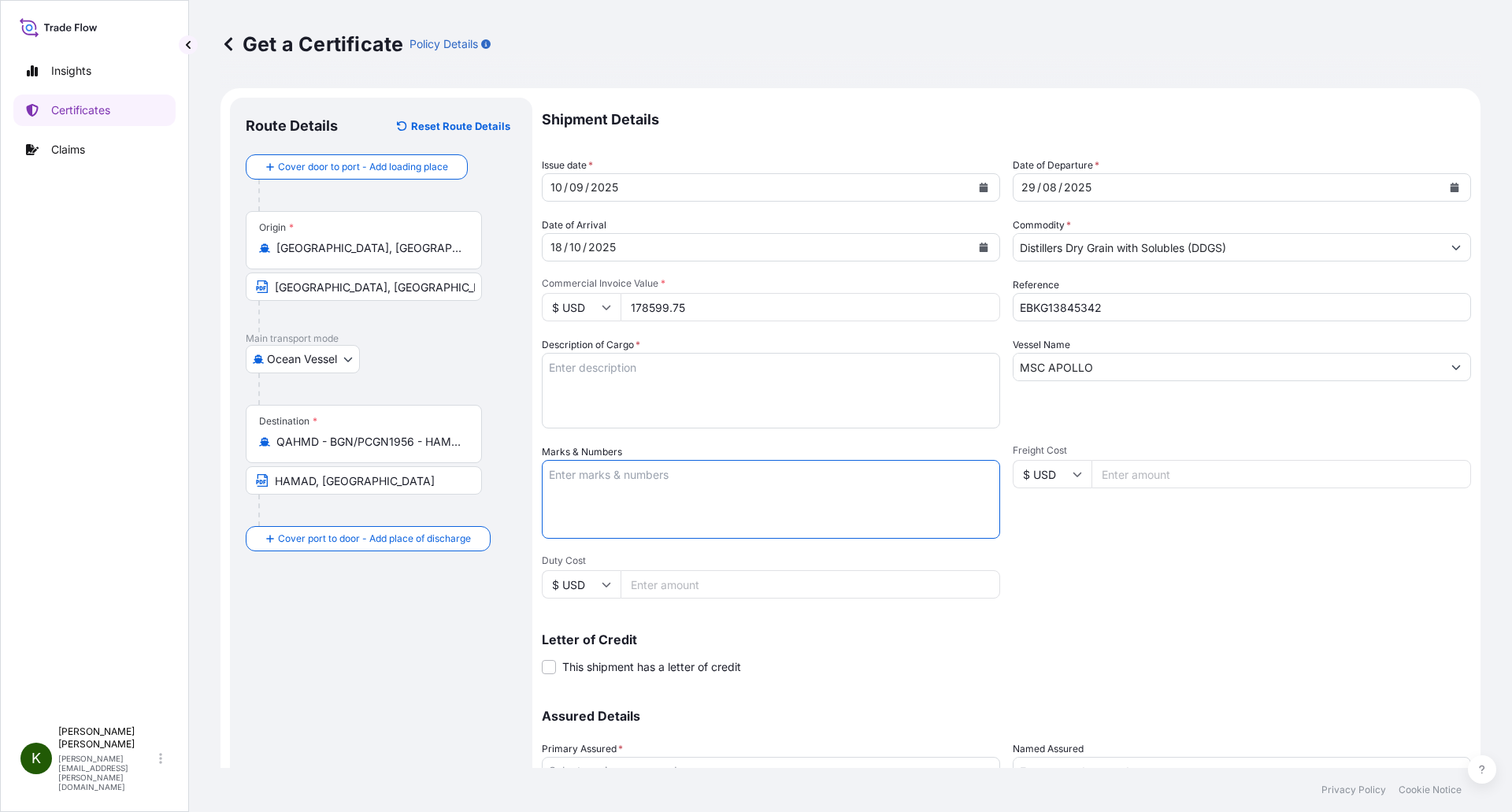
paste textarea "DISTILLERS DRIED GRAINS WITH SOLUBLES (DDGS) TOTAL WEIGHT (MTS): 568.789 FREIGH…"
click at [570, 525] on textarea "DISTILLERS DRIED GRAINS WITH SOLUBLES (DDGS) TOTAL WEIGHT (MTS): 568.789 FREIGH…" at bounding box center [771, 500] width 458 height 79
paste textarea "X20250820055075"
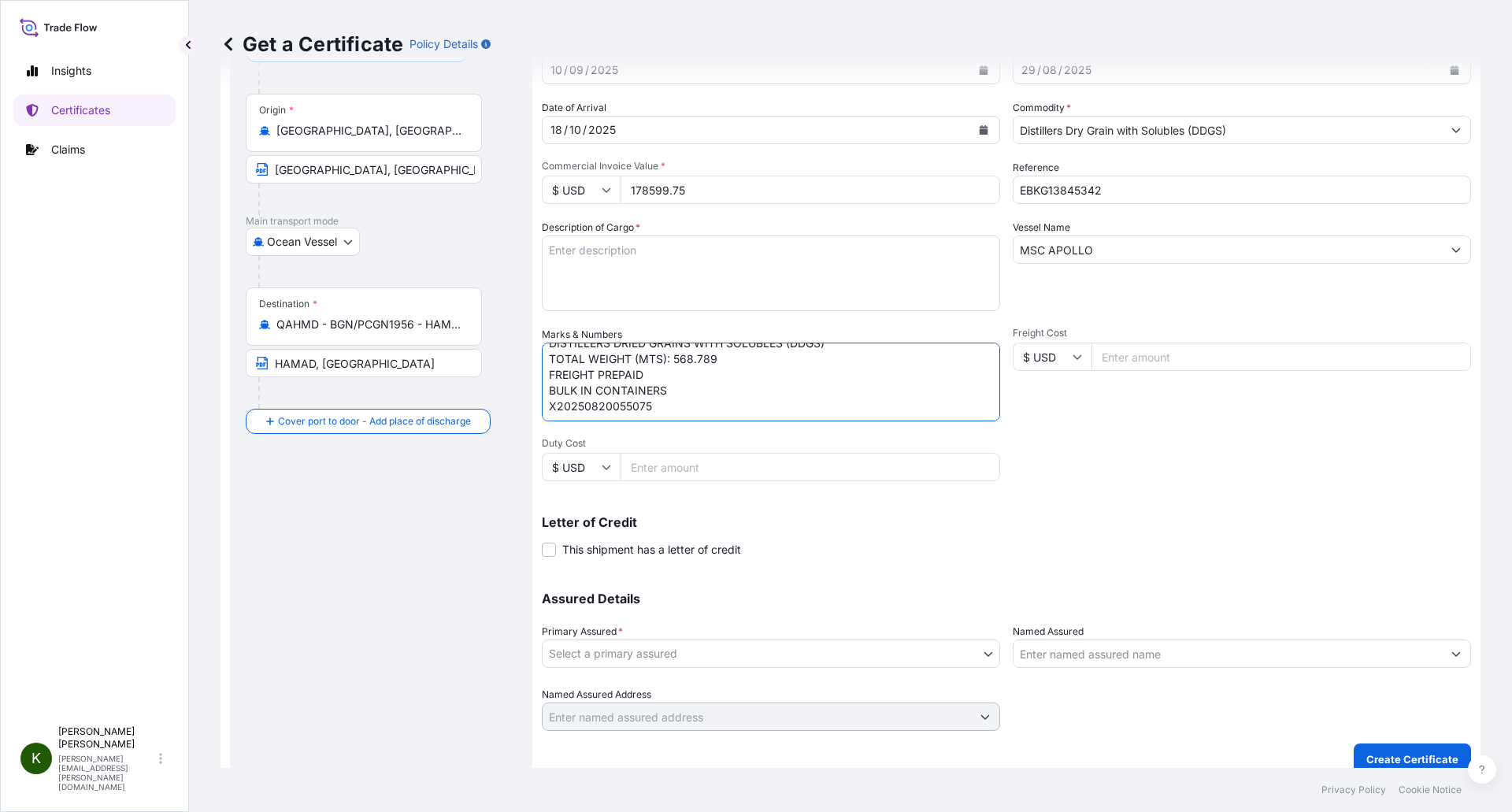
scroll to position [134, 0]
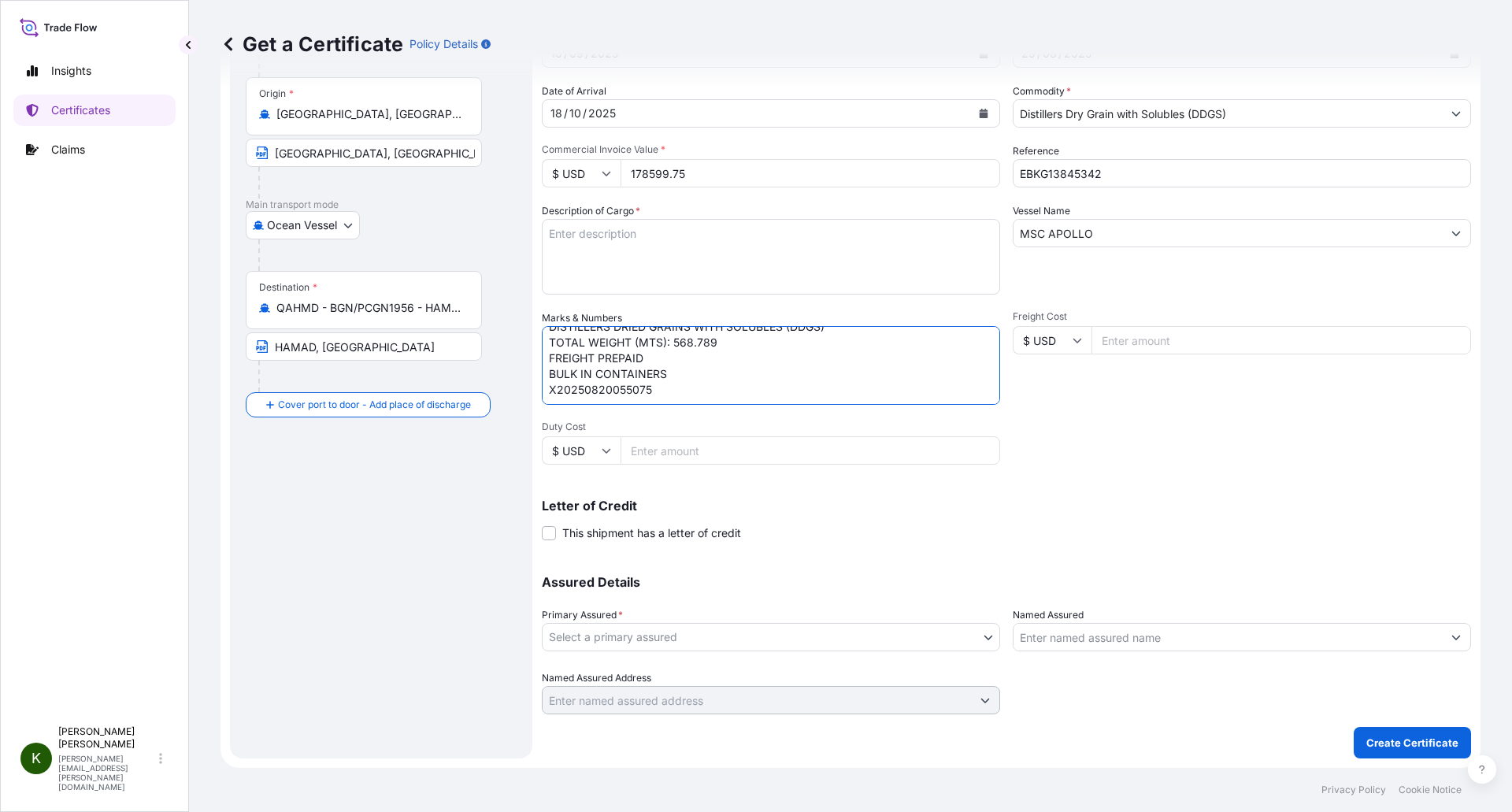
type textarea "DISTILLERS DRIED GRAINS WITH SOLUBLES (DDGS) TOTAL WEIGHT (MTS): 568.789 FREIGH…"
click at [588, 635] on body "Insights Certificates Claims K Kristen McKown kristen.mckown@poet.com Get a Cer…" at bounding box center [756, 406] width 1512 height 812
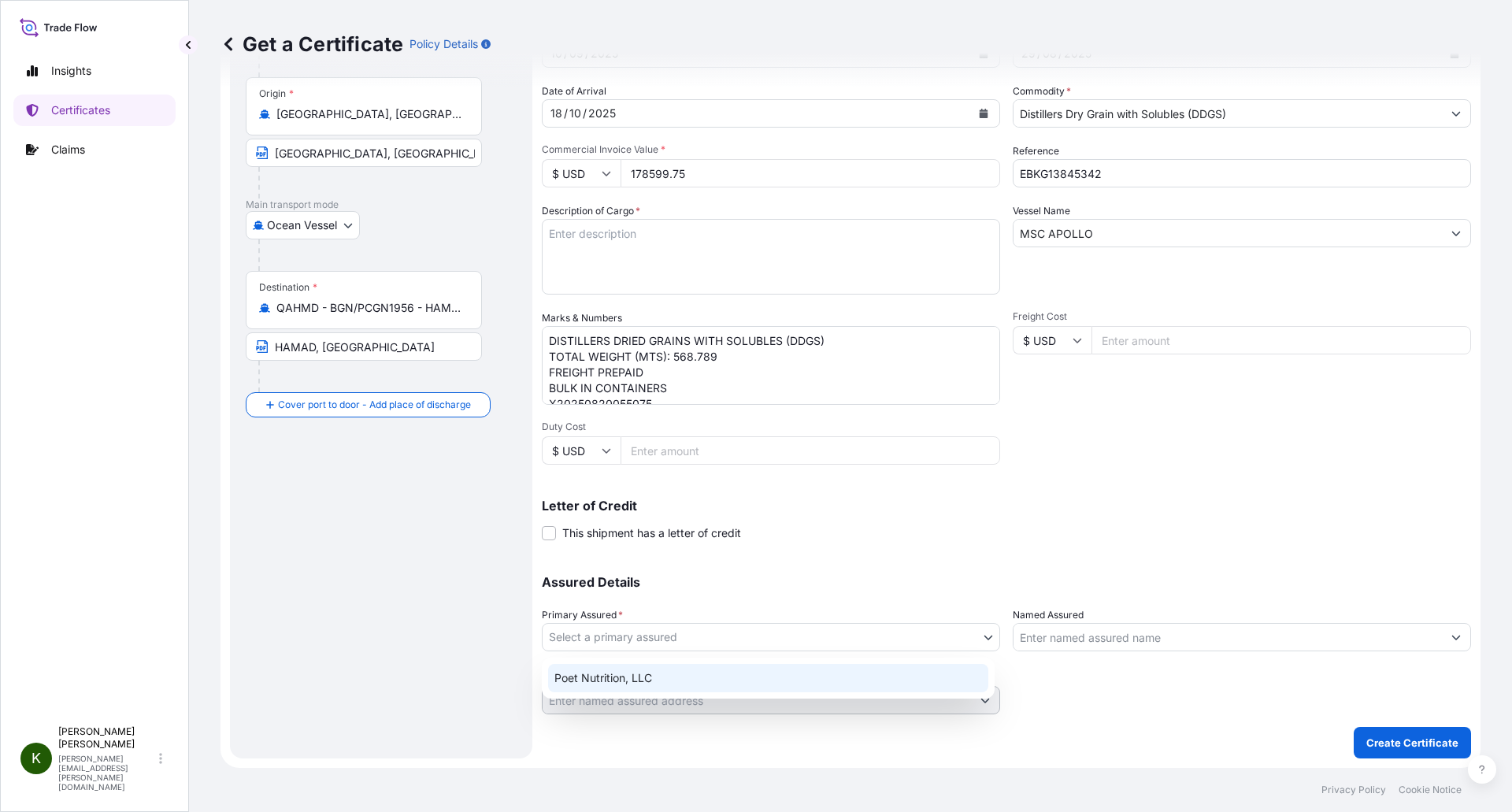
click at [608, 675] on div "Poet Nutrition, LLC" at bounding box center [767, 678] width 440 height 28
select select "31546"
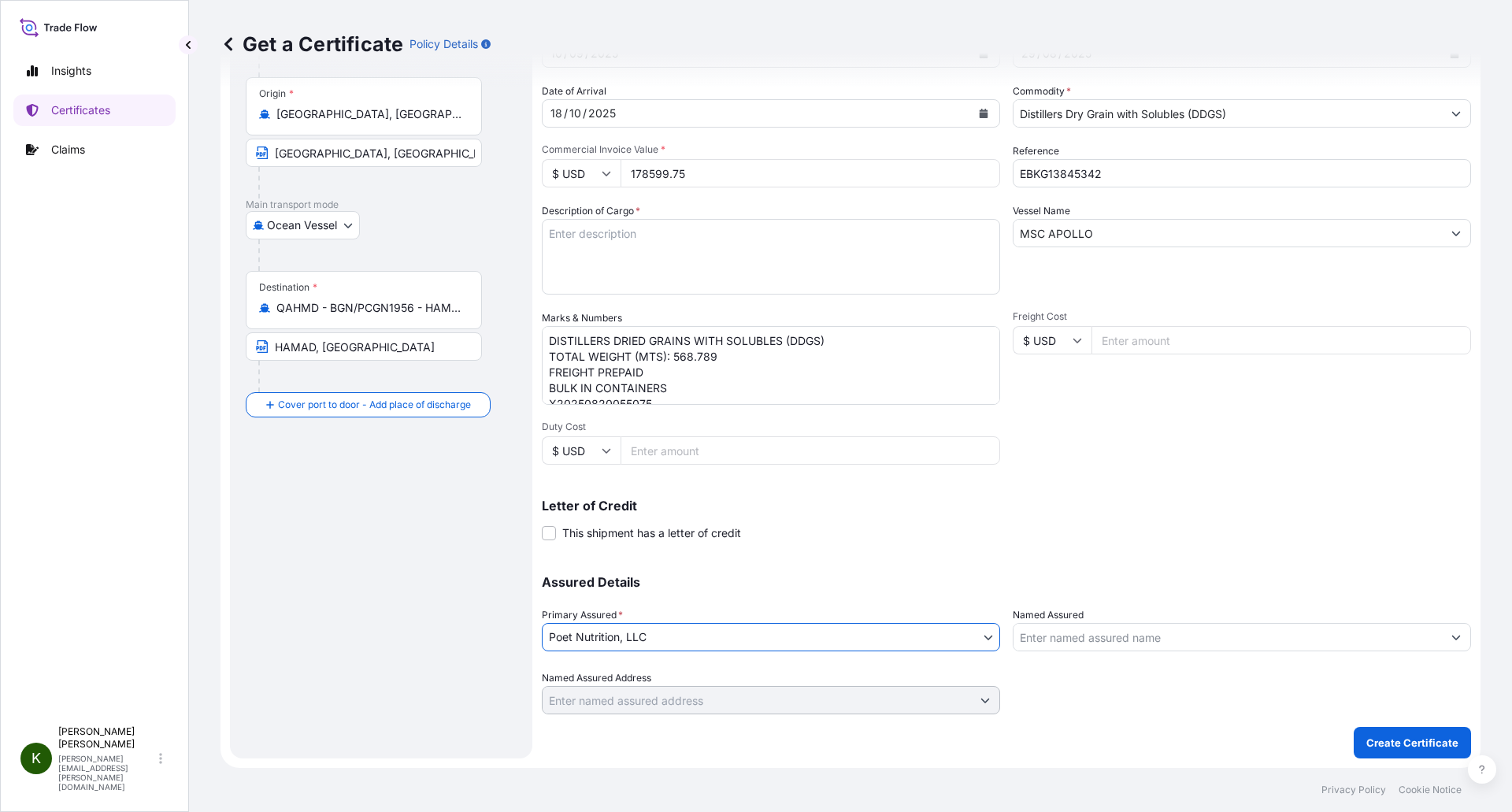
click at [1063, 639] on input "Named Assured" at bounding box center [1227, 637] width 428 height 28
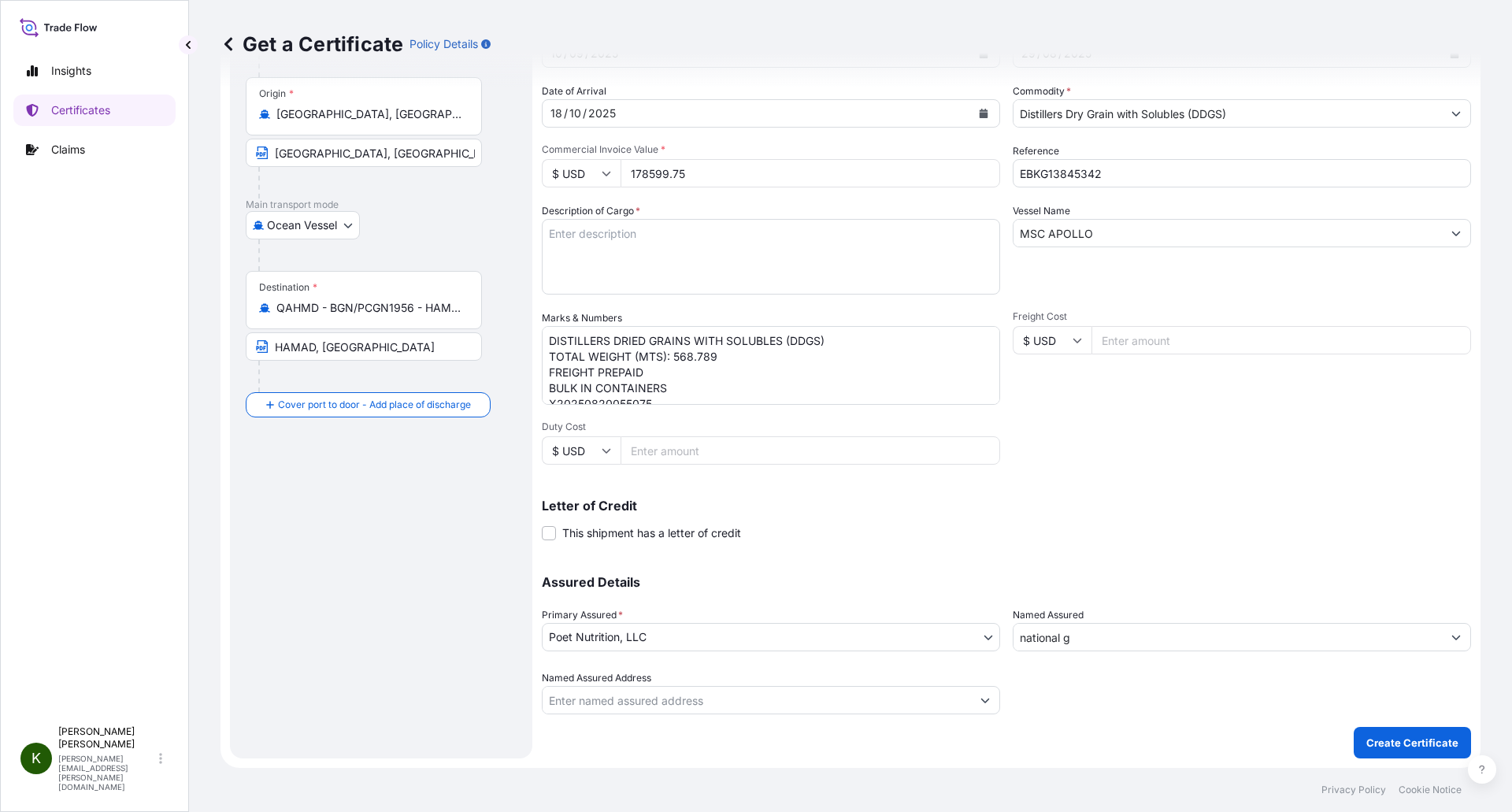
click at [1111, 645] on input "national g" at bounding box center [1227, 637] width 428 height 28
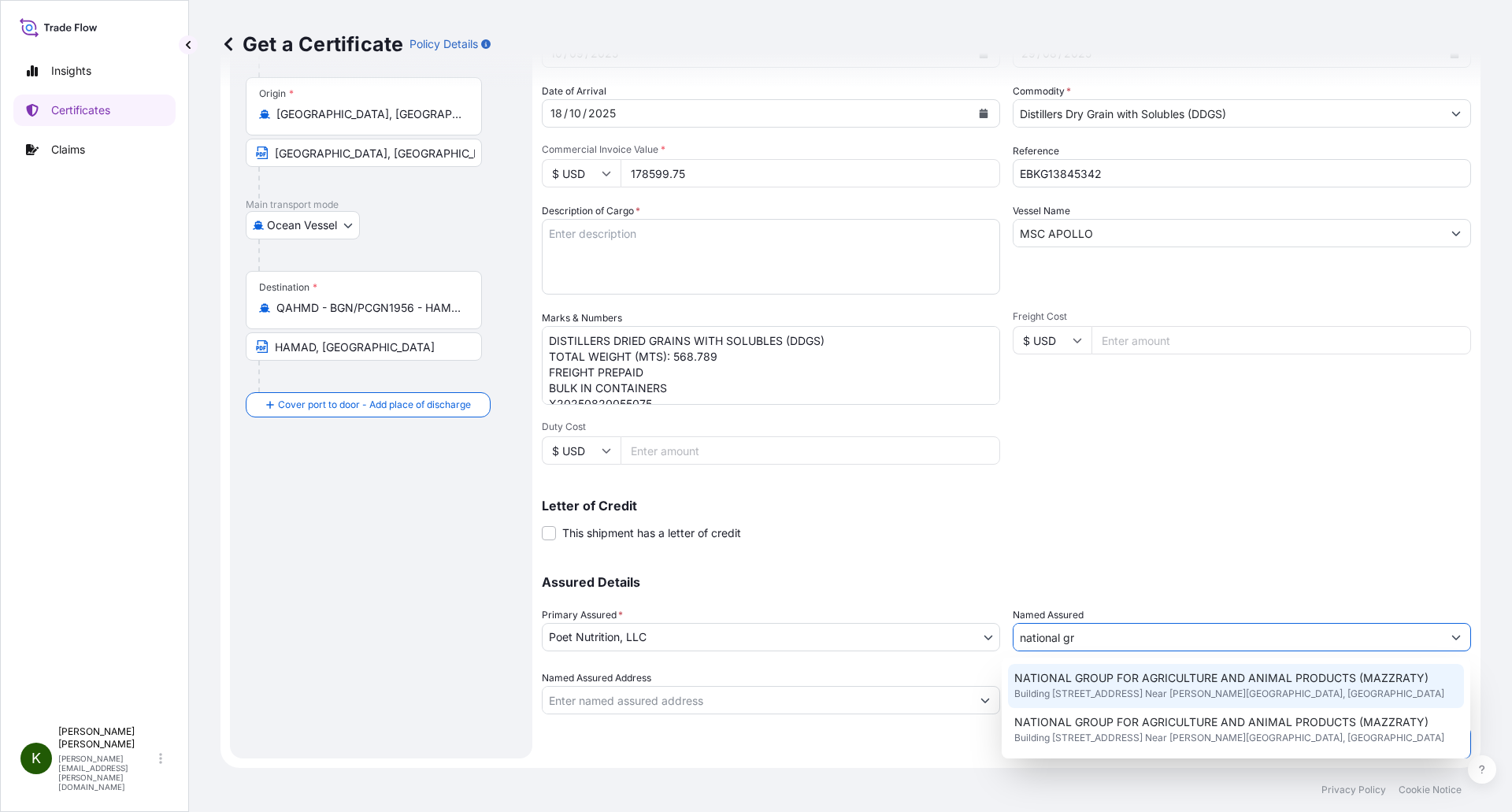
click at [1152, 697] on span "Building 2398 Street 1800 Al Madari Road, Zone 82 Rawdat Rashid Near Abu Nakhla…" at bounding box center [1229, 694] width 430 height 16
type input "NATIONAL GROUP FOR AGRICULTURE AND ANIMAL PRODUCTS (MAZZRATY)"
type input "Building 2398 Street 1800 Al Madari Road, Zone 82 Rawdat Rashid Near Abu Nakhla…"
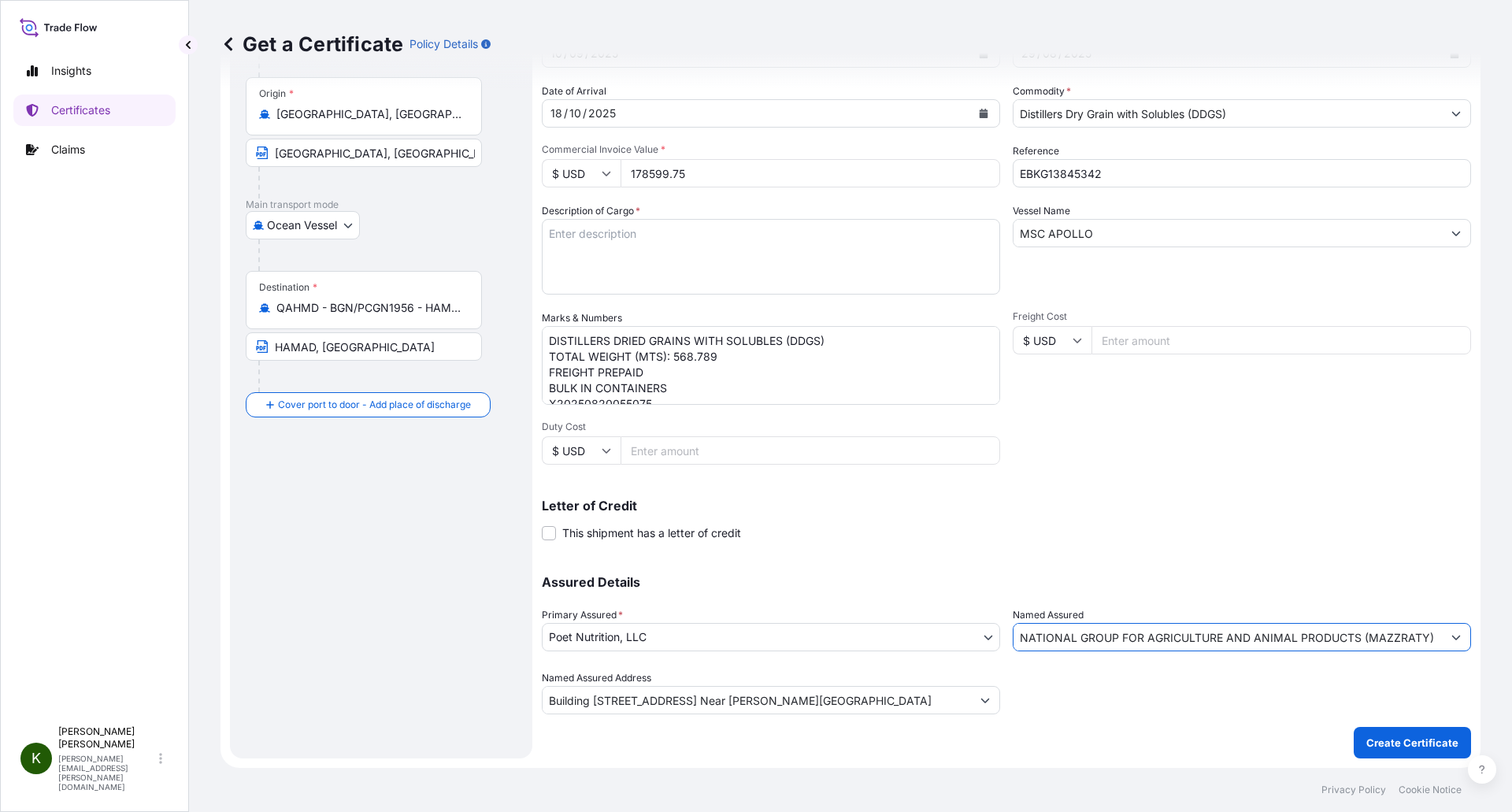
type input "NATIONAL GROUP FOR AGRICULTURE AND ANIMAL PRODUCTS (MAZZRATY)"
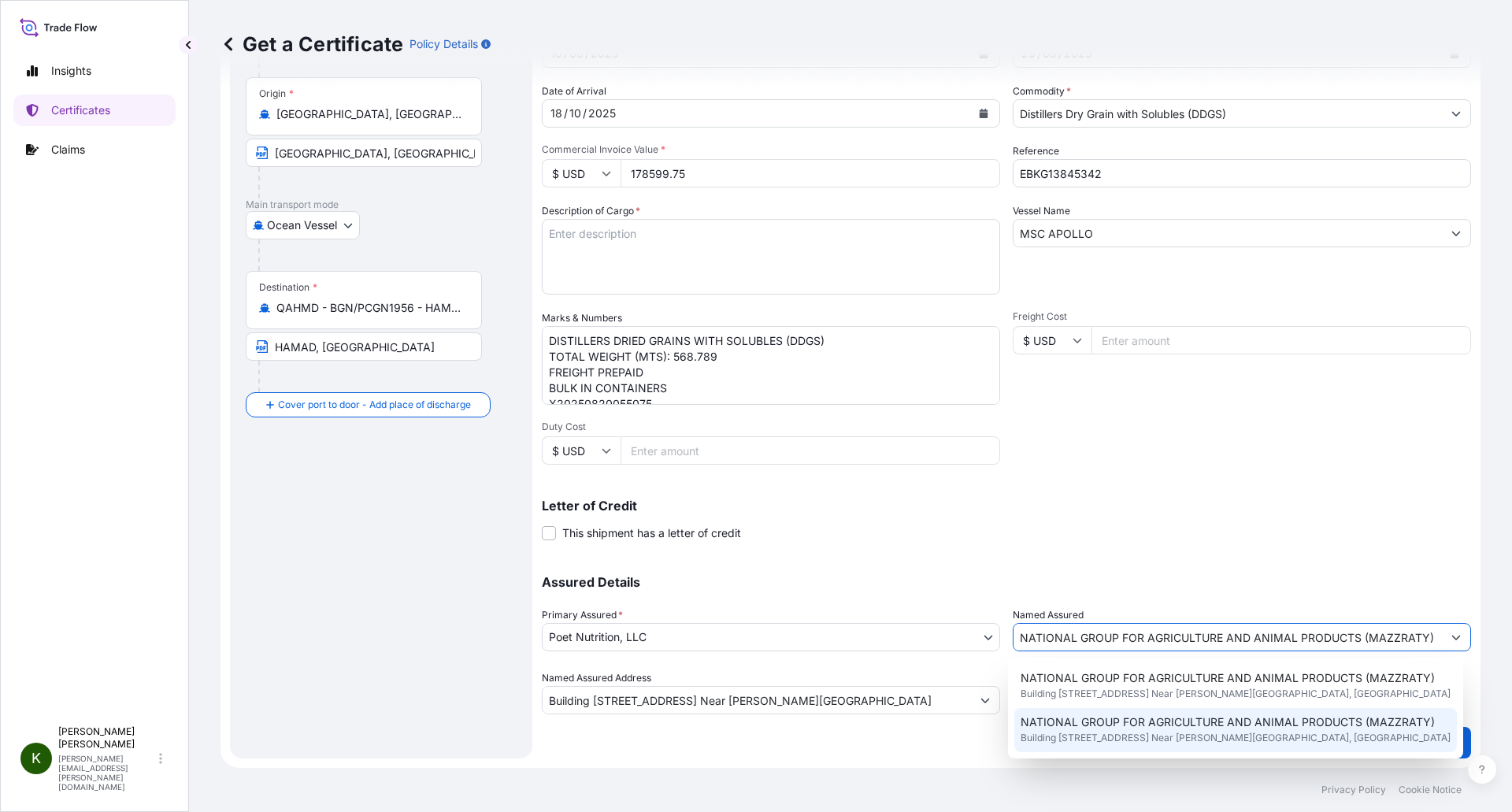
click at [1383, 745] on div "NATIONAL GROUP FOR AGRICULTURE AND ANIMAL PRODUCTS (MAZZRATY) Building 2398 Str…" at bounding box center [1235, 730] width 442 height 44
type input "Building 2398 Street 1800 Al Madari Road, Zone 82 Rawdat Rashid Near Abu Nakhla…"
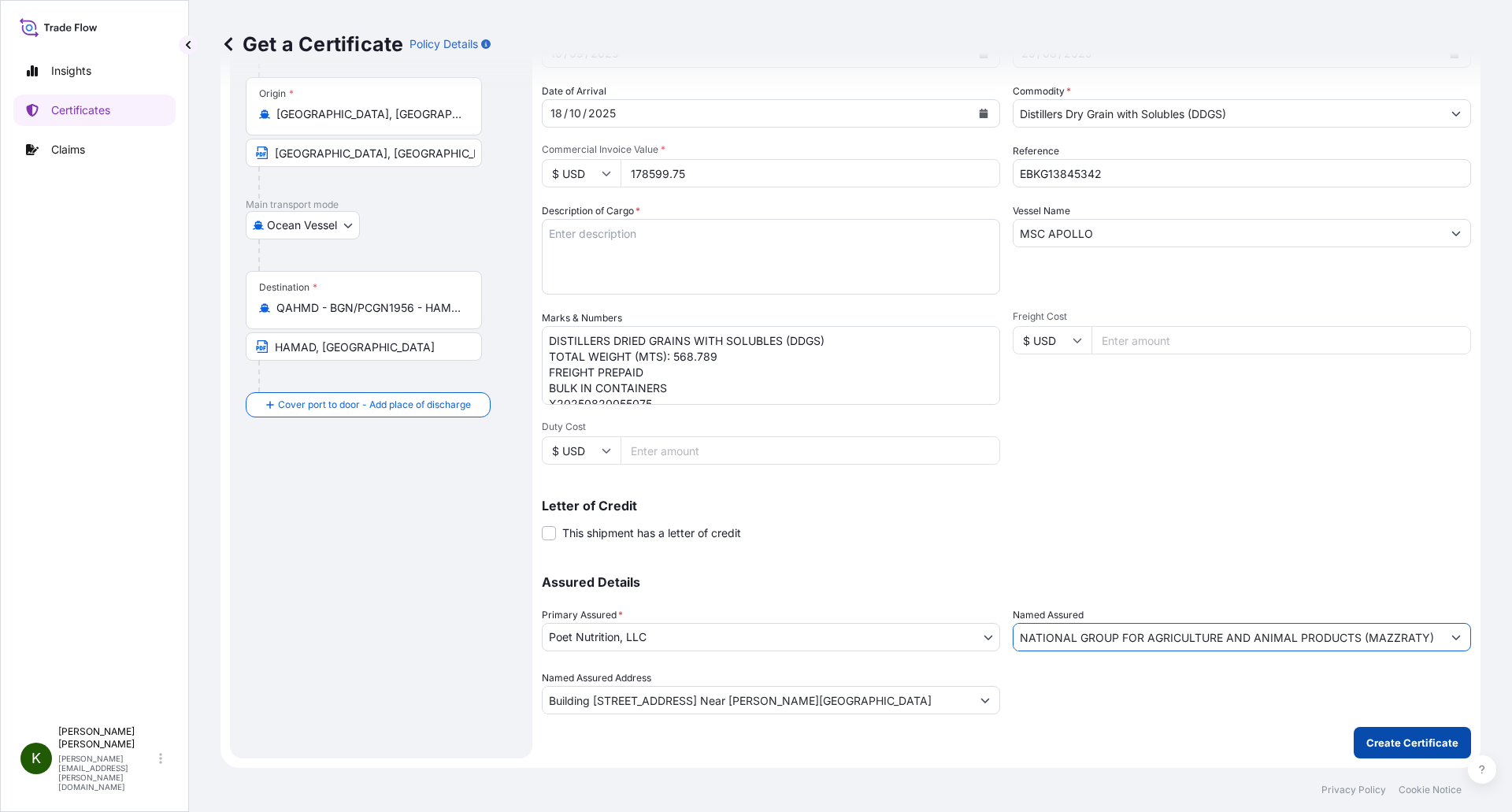
click at [1409, 743] on p "Create Certificate" at bounding box center [1412, 743] width 92 height 16
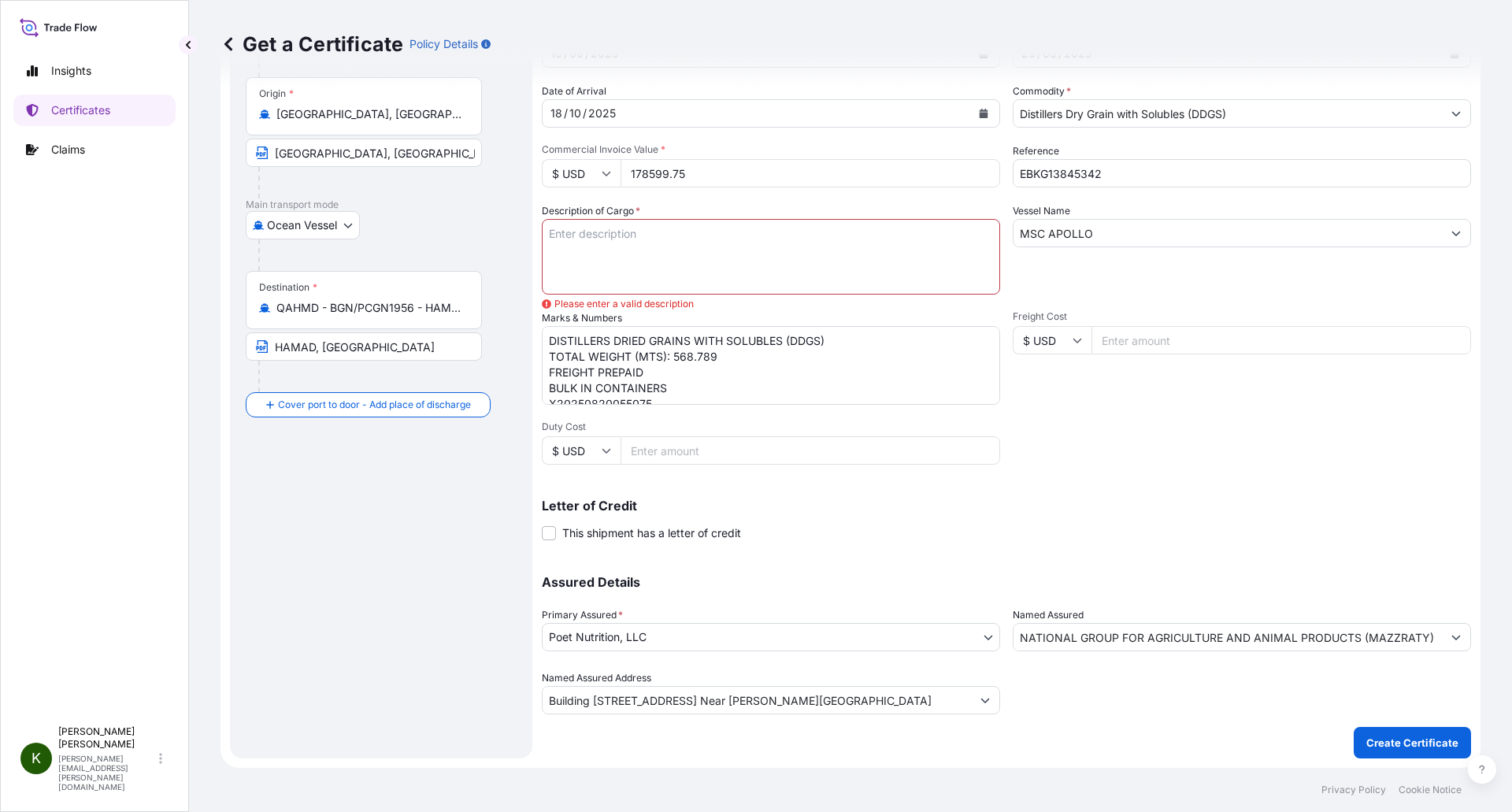
click at [569, 250] on textarea "Description of Cargo *" at bounding box center [771, 257] width 458 height 76
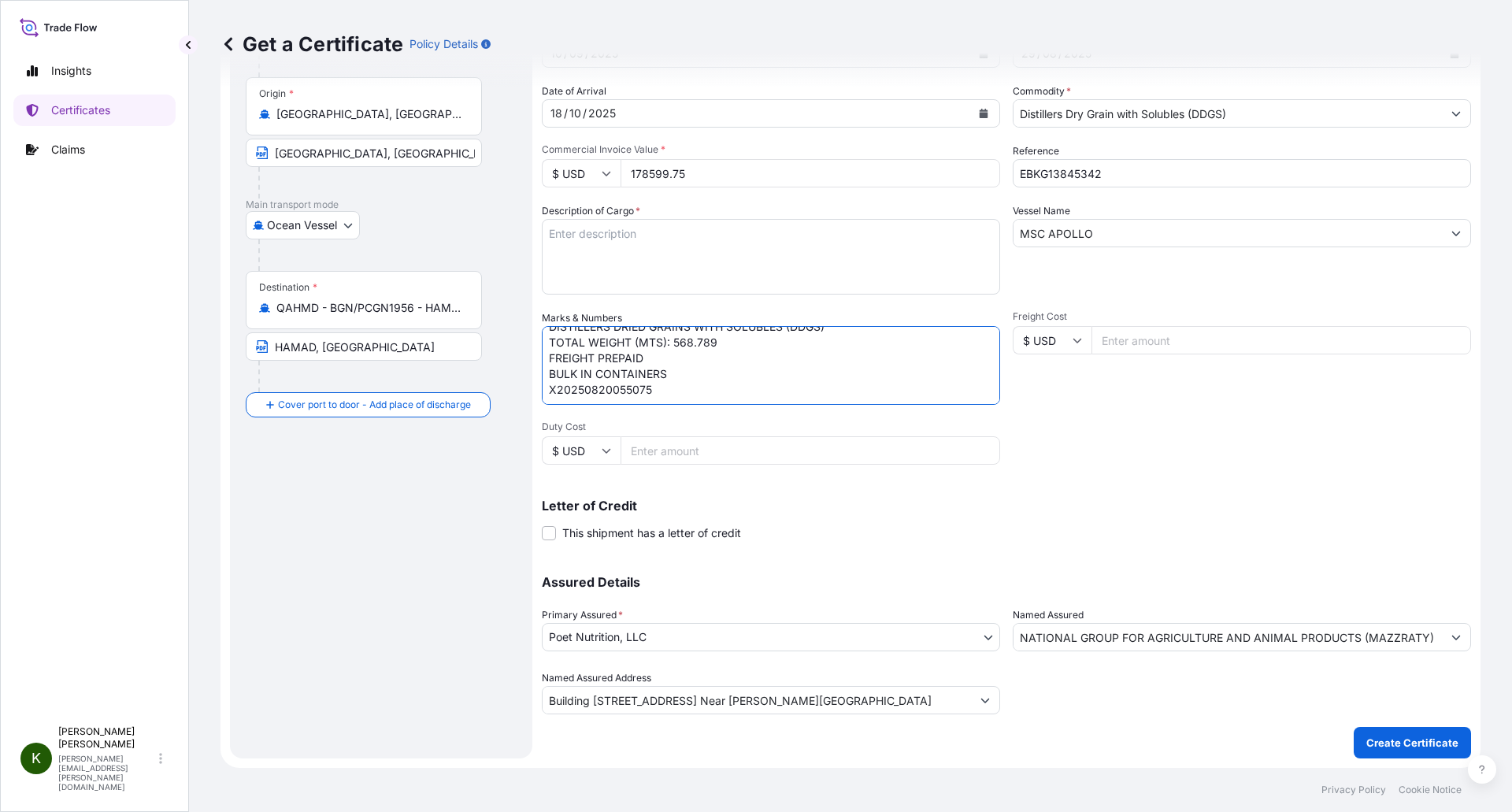
drag, startPoint x: 549, startPoint y: 337, endPoint x: 753, endPoint y: 406, distance: 215.4
click at [753, 406] on div "Shipment Details Issue date * 10 / 09 / 2025 Date of Departure * 29 / 08 / 2025…" at bounding box center [1005, 339] width 929 height 751
click at [570, 236] on textarea "Description of Cargo *" at bounding box center [771, 257] width 458 height 76
paste textarea "DISTILLERS DRIED GRAINS WITH SOLUBLES (DDGS) TOTAL WEIGHT (MTS): 568.789 FREIGH…"
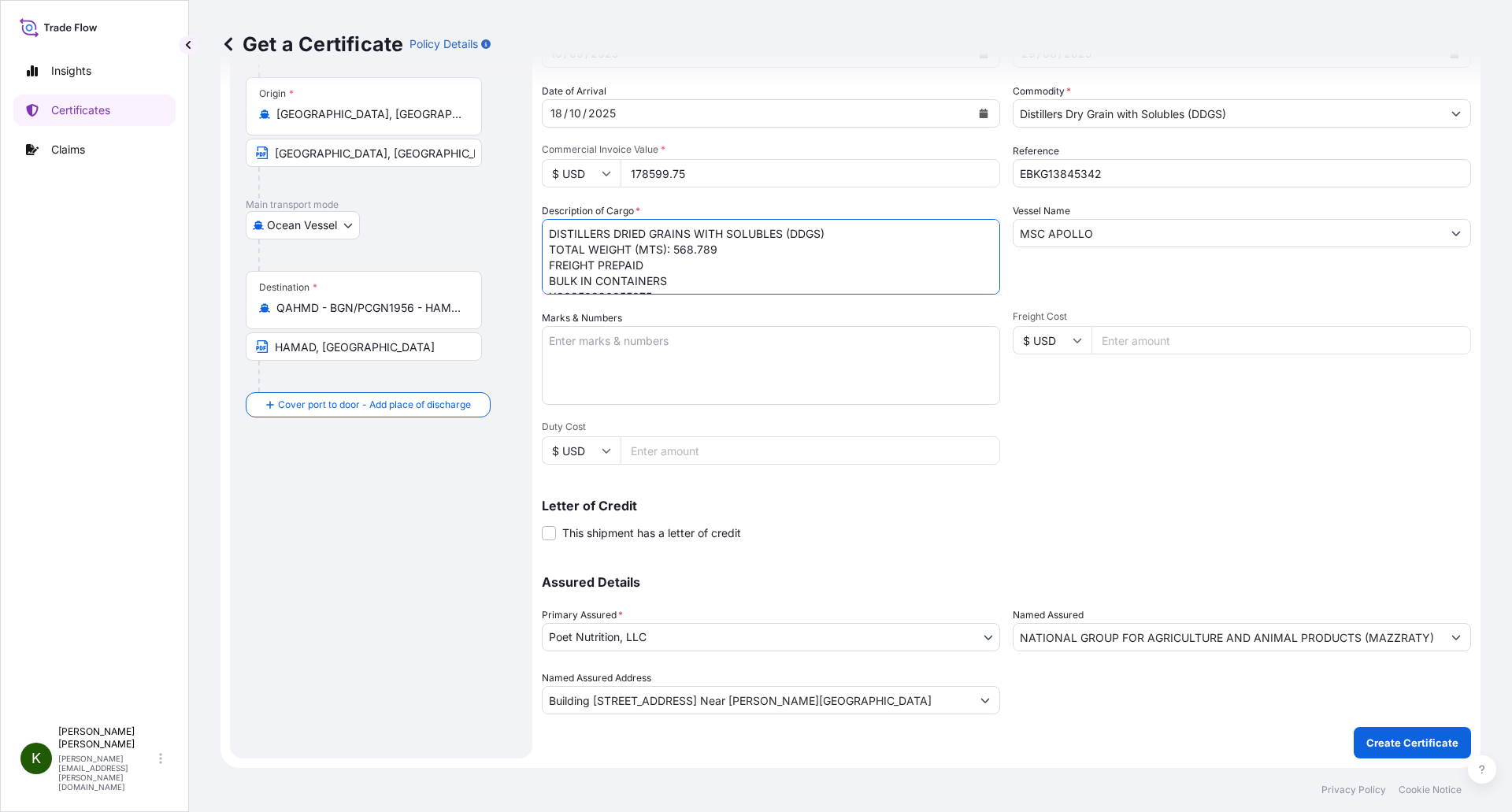
scroll to position [25, 0]
type textarea "DISTILLERS DRIED GRAINS WITH SOLUBLES (DDGS) TOTAL WEIGHT (MTS): 568.789 FREIGH…"
click at [599, 352] on textarea "Marks & Numbers" at bounding box center [771, 366] width 458 height 79
type textarea "N/M"
click at [1084, 455] on div "Shipment Details Issue date * 10 / 09 / 2025 Date of Departure * 29 / 08 / 2025…" at bounding box center [1005, 339] width 929 height 751
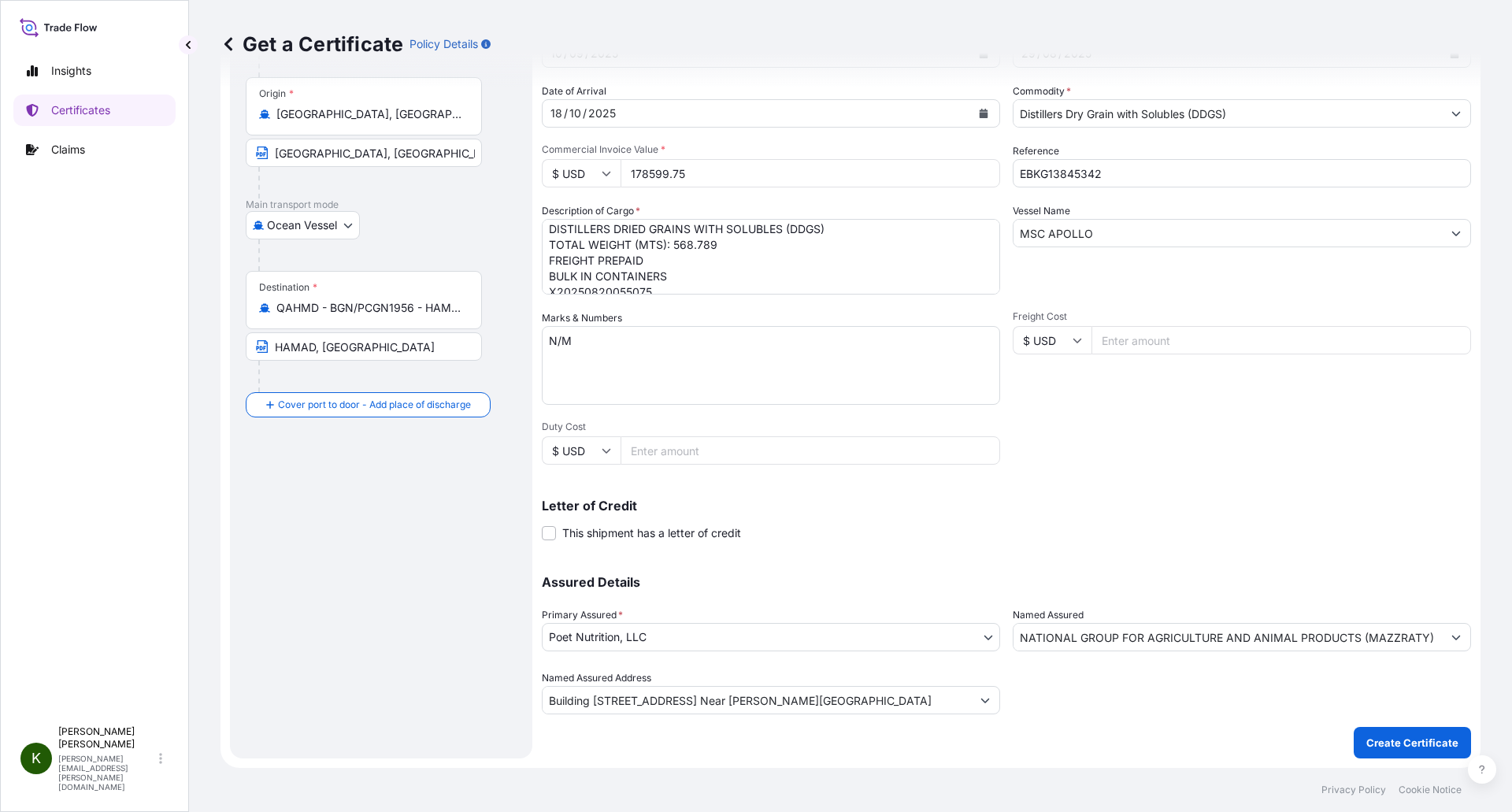
scroll to position [0, 0]
click at [1385, 743] on p "Create Certificate" at bounding box center [1412, 743] width 92 height 16
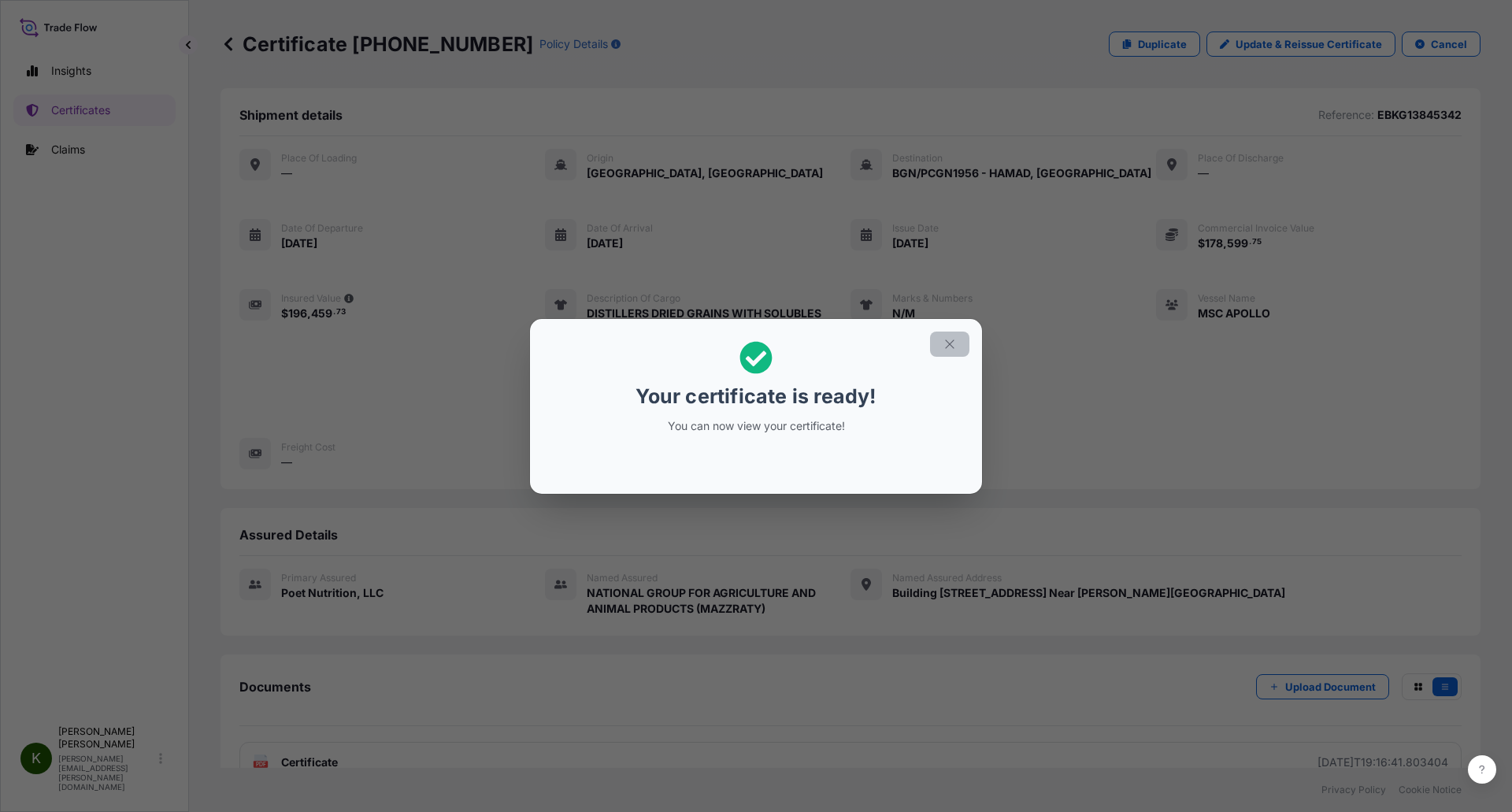
click at [952, 338] on icon "button" at bounding box center [950, 345] width 15 height 15
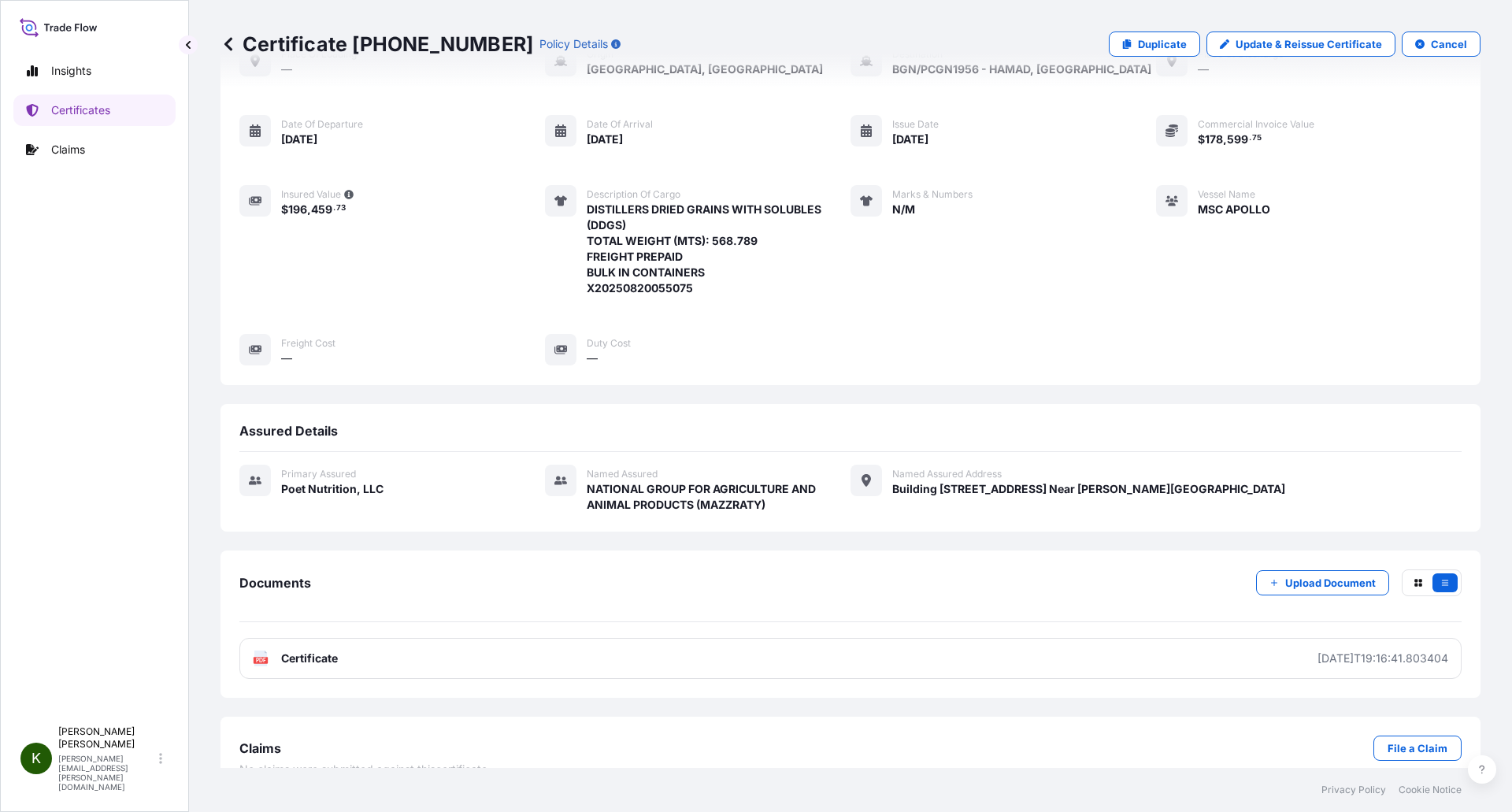
scroll to position [132, 0]
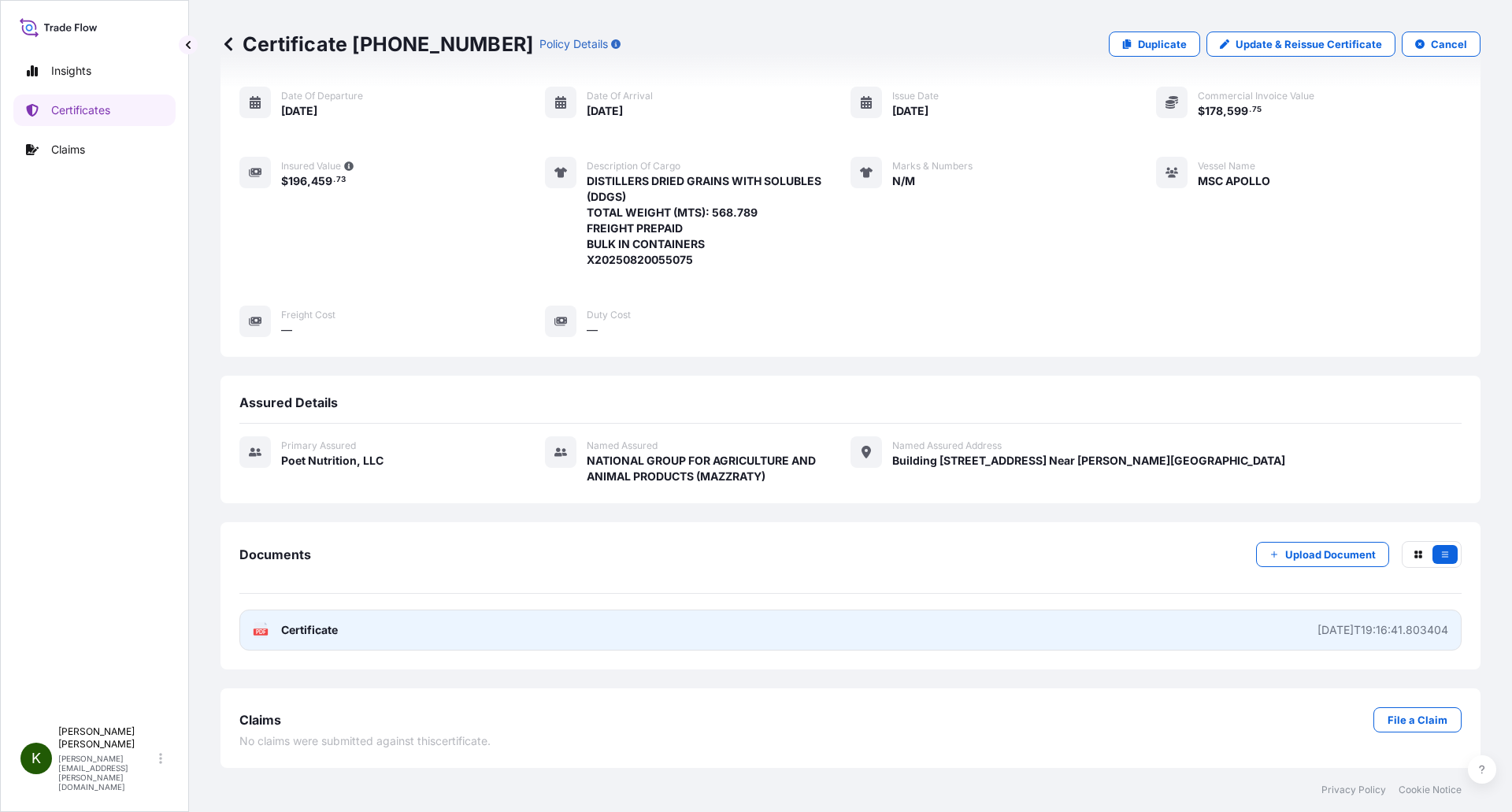
click at [1081, 615] on link "PDF Certificate 2025-09-10T19:16:41.803404" at bounding box center [850, 630] width 1222 height 41
